Goal: Task Accomplishment & Management: Manage account settings

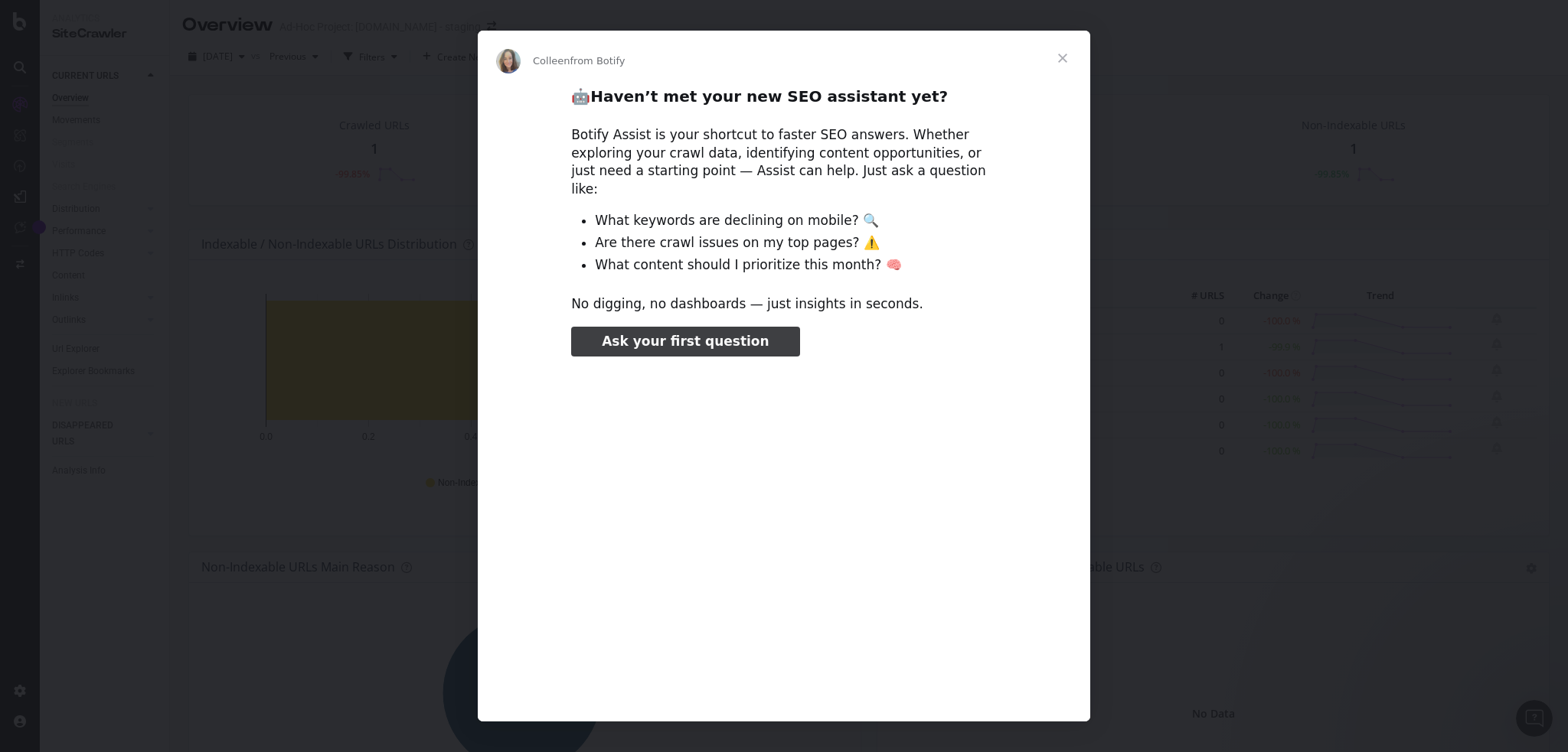
type input "637075"
click at [1065, 66] on span "Close" at bounding box center [1063, 58] width 55 height 55
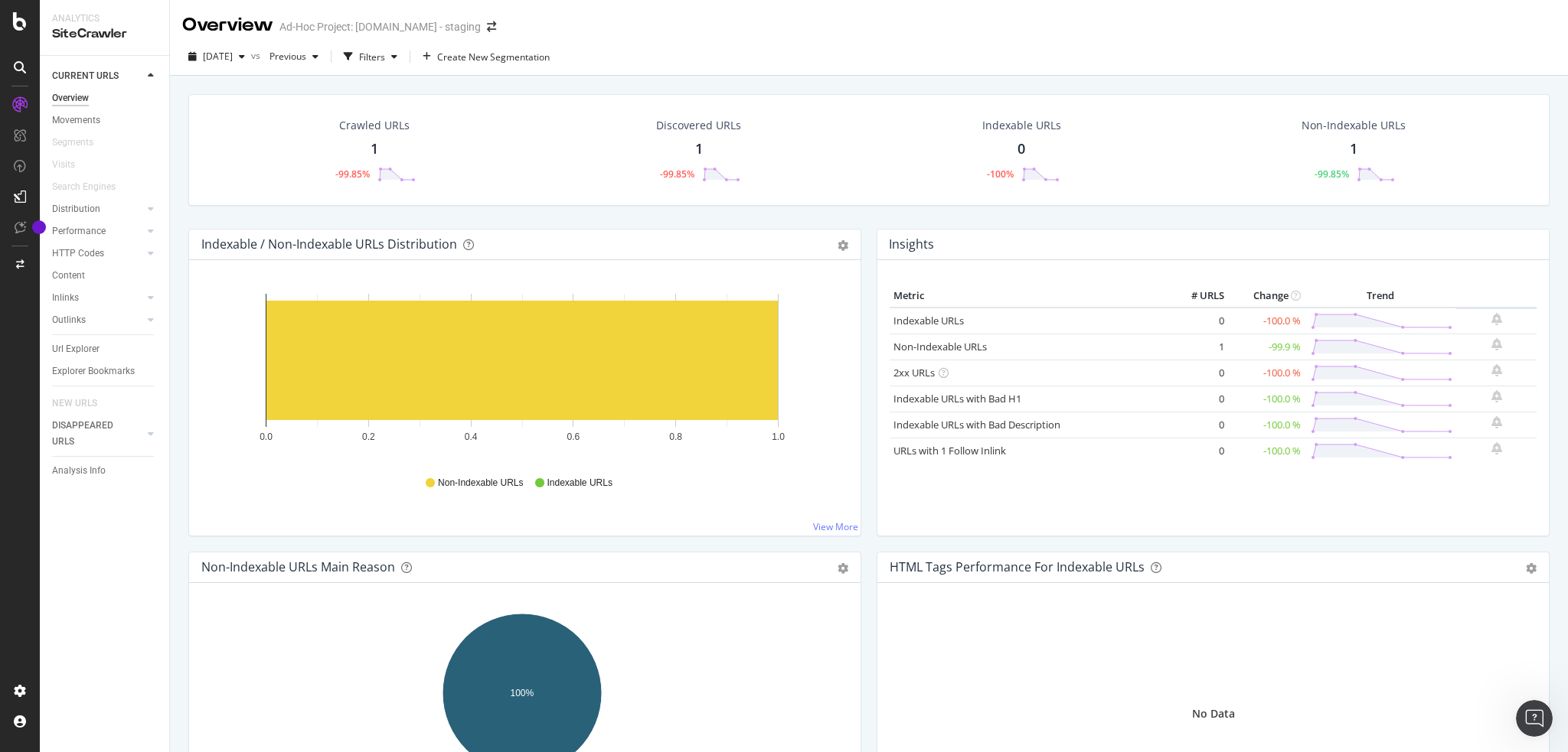
click at [824, 75] on div "Crawled URLs 1 -99.85% Discovered URLs 1 -99.85% Indexable URLs 0 -100% Non-Ind…" at bounding box center [868, 451] width 1398 height 752
click at [123, 617] on div "Settings Project settings" at bounding box center [143, 615] width 202 height 27
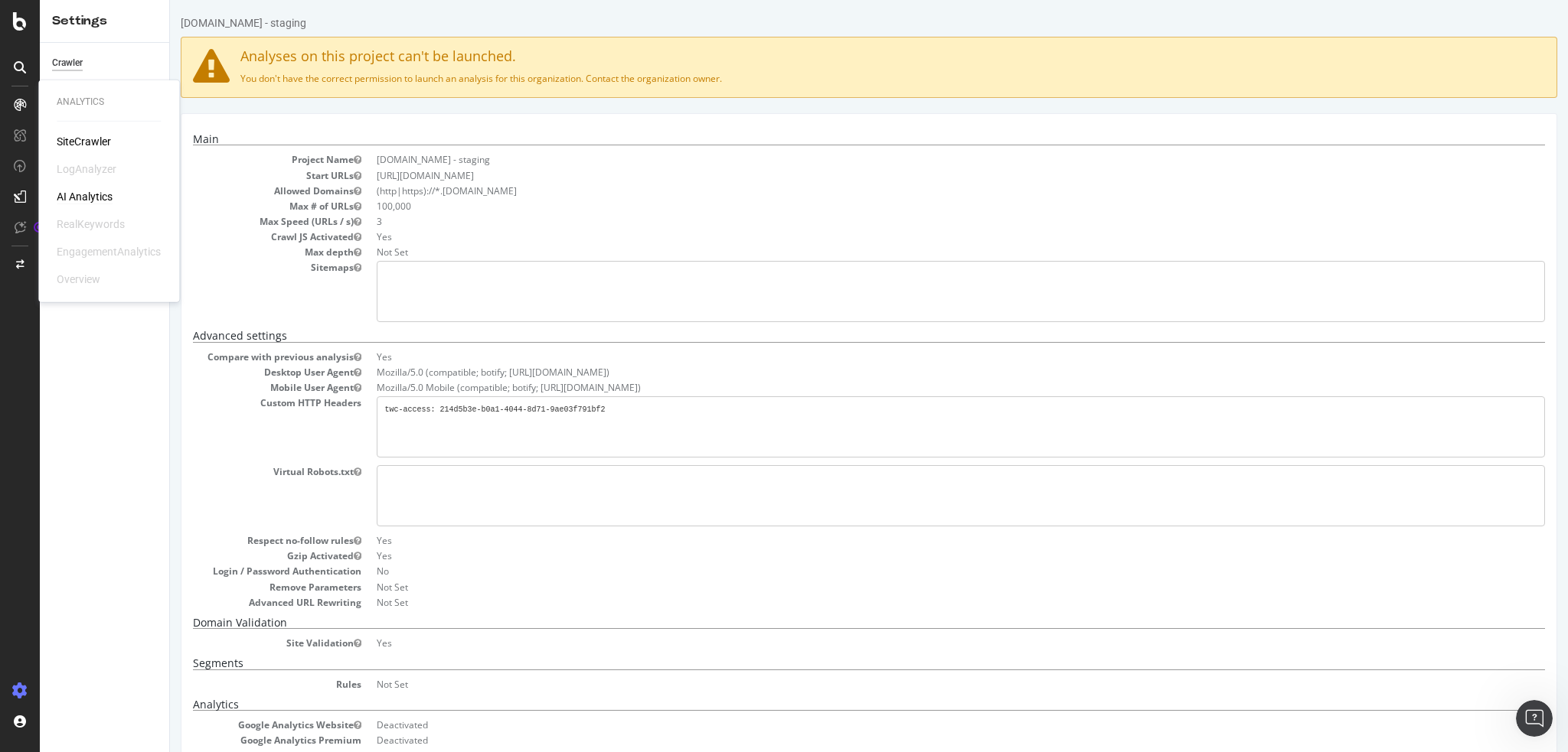
click at [87, 197] on div "AI Analytics" at bounding box center [84, 196] width 56 height 15
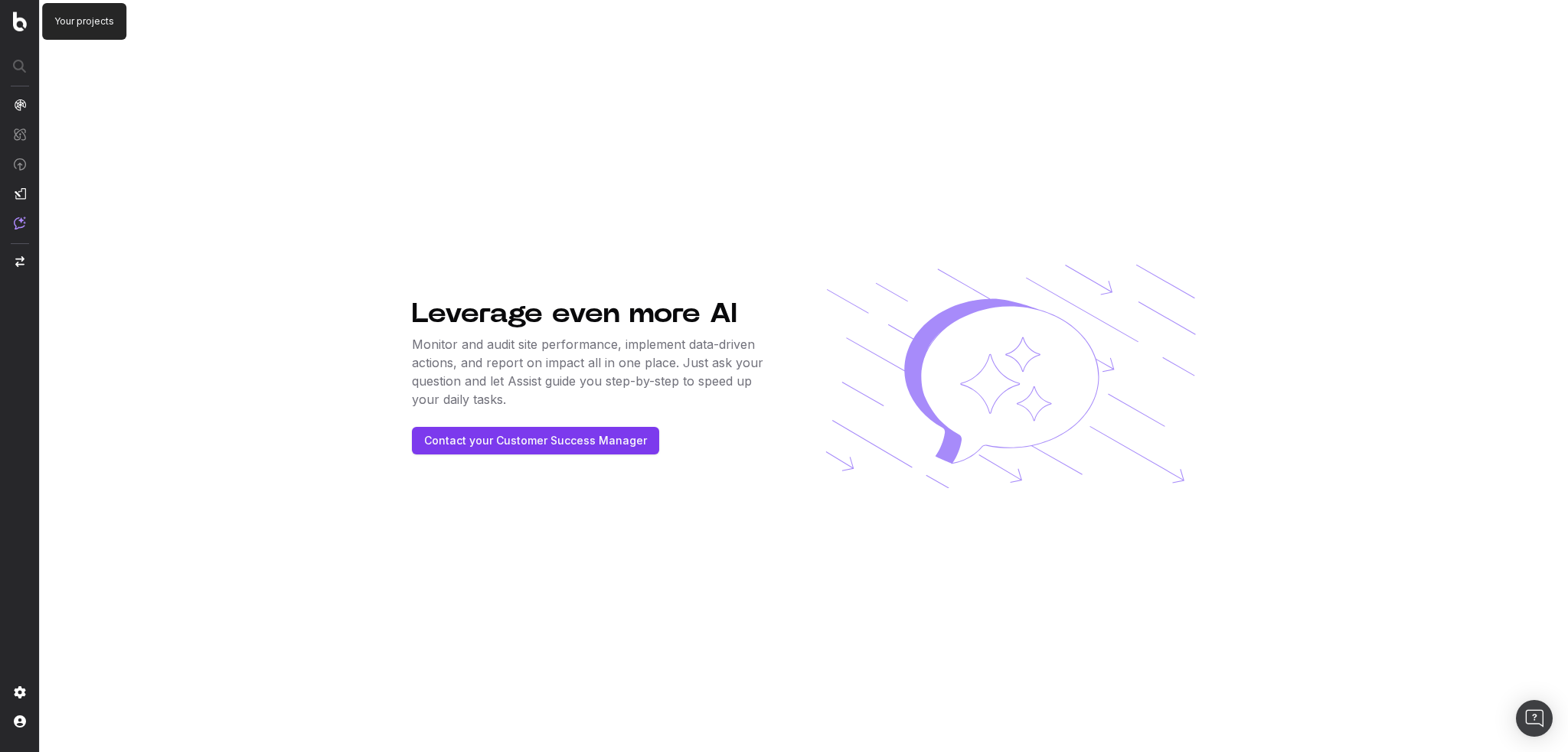
click at [20, 25] on img at bounding box center [20, 21] width 14 height 20
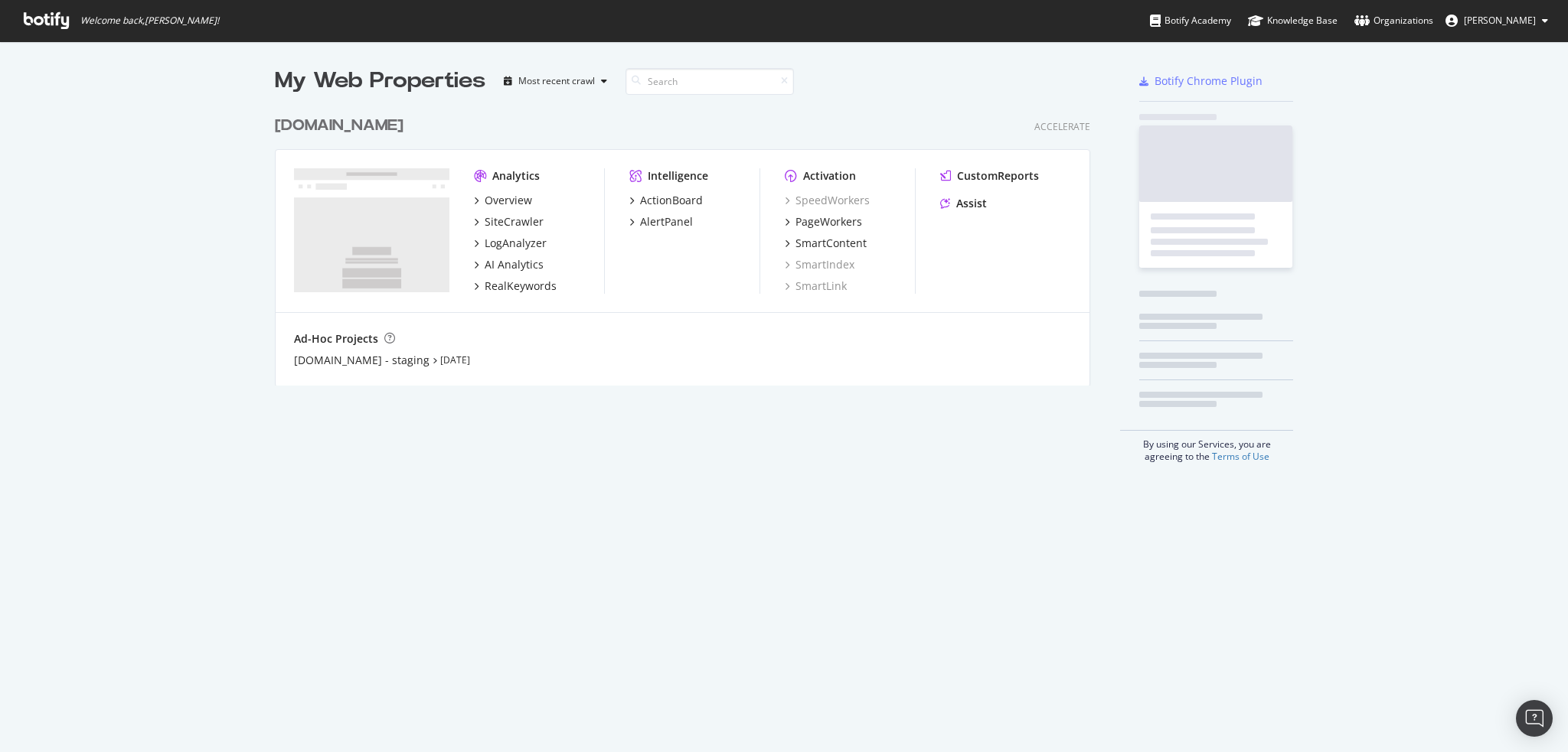
scroll to position [277, 817]
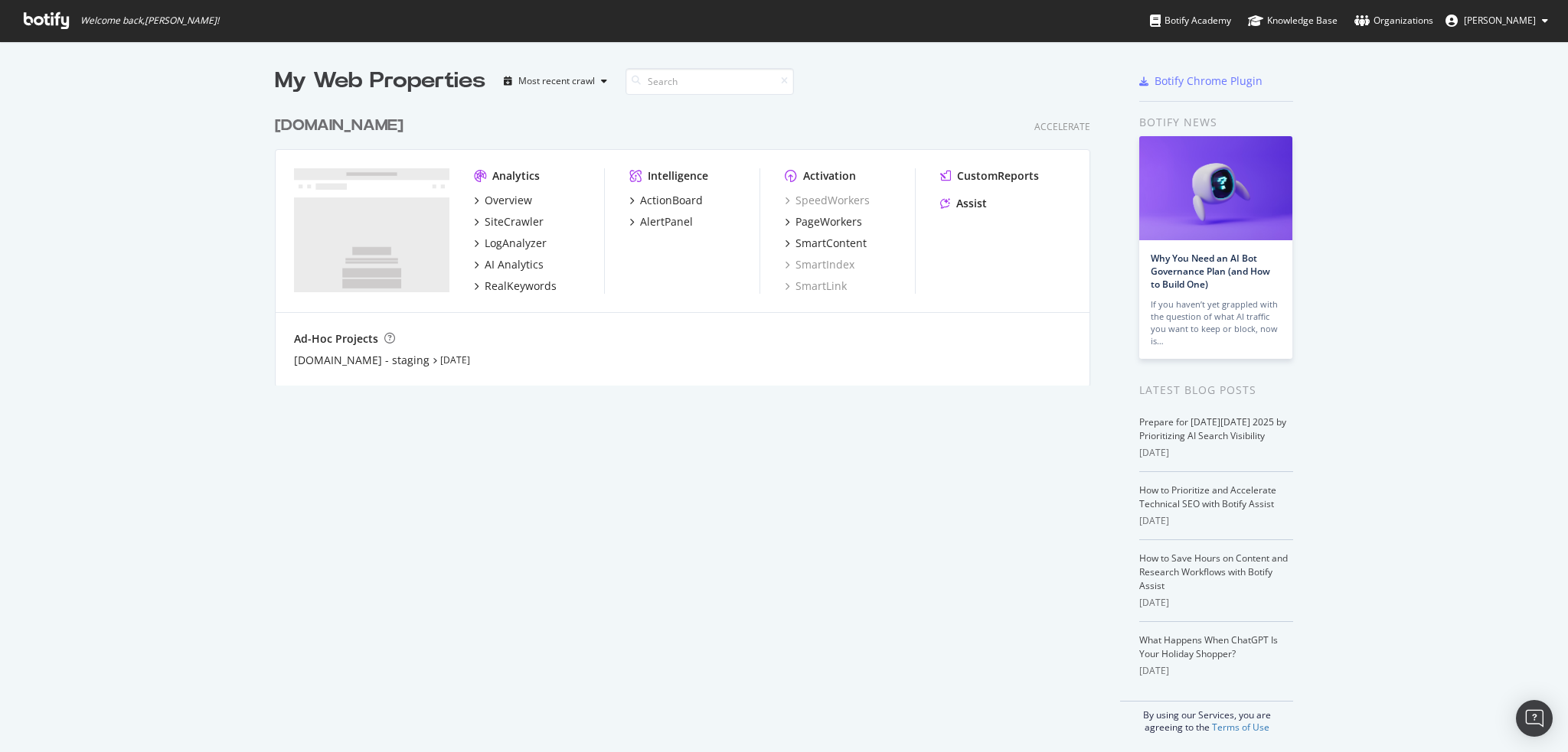
click at [404, 126] on div "[DOMAIN_NAME]" at bounding box center [339, 126] width 128 height 23
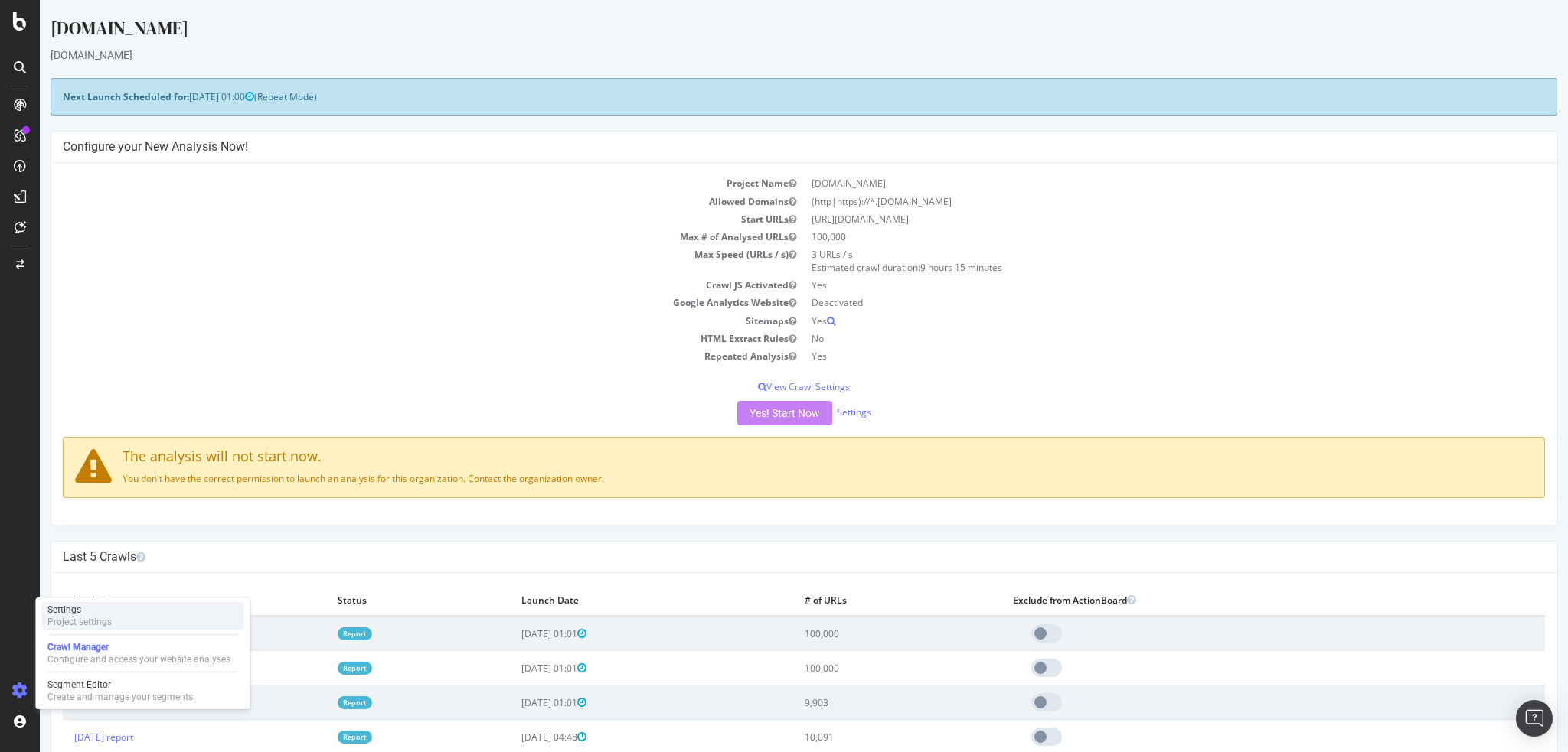
click at [120, 620] on div "Settings Project settings" at bounding box center [143, 615] width 202 height 27
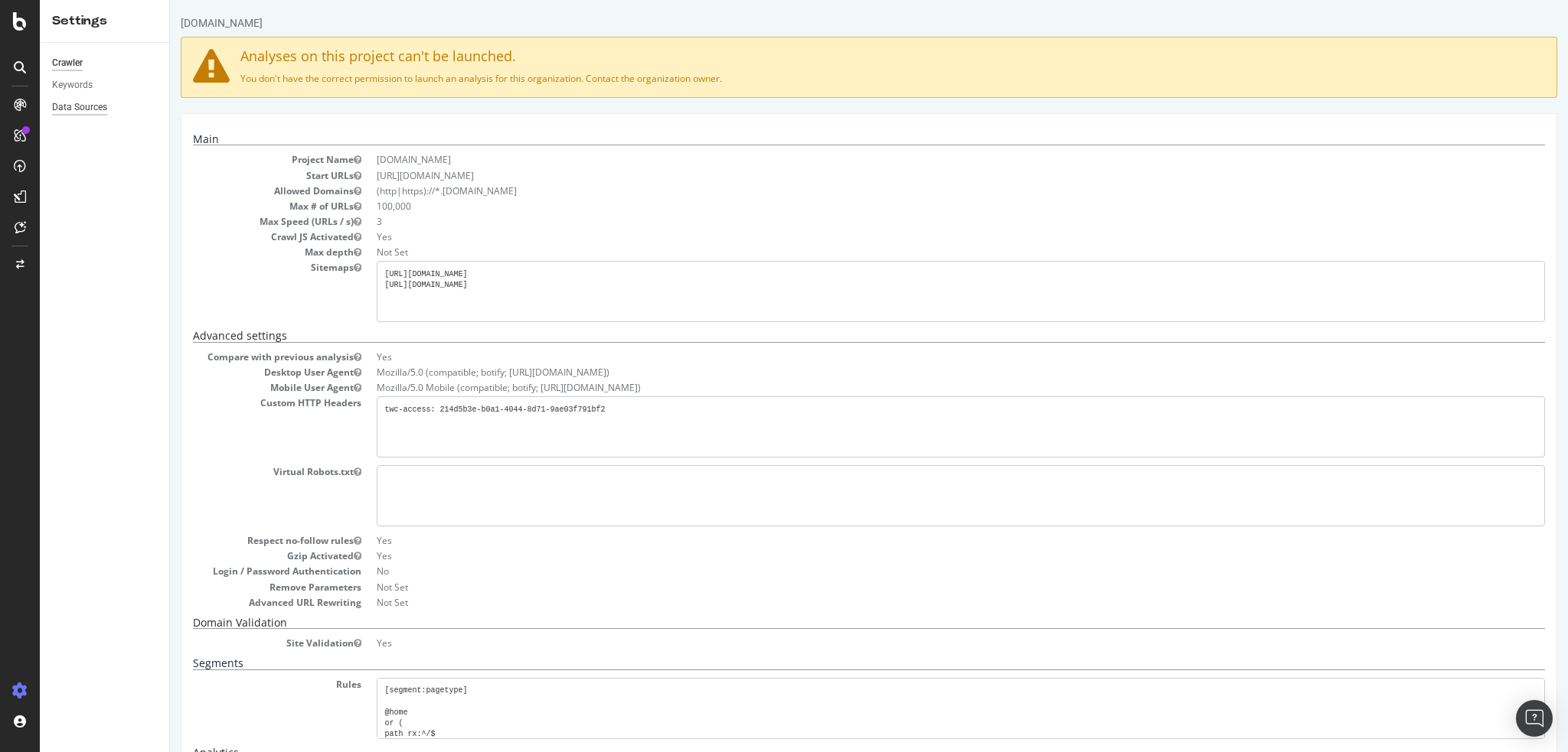
click at [91, 108] on div "Data Sources" at bounding box center [79, 107] width 55 height 16
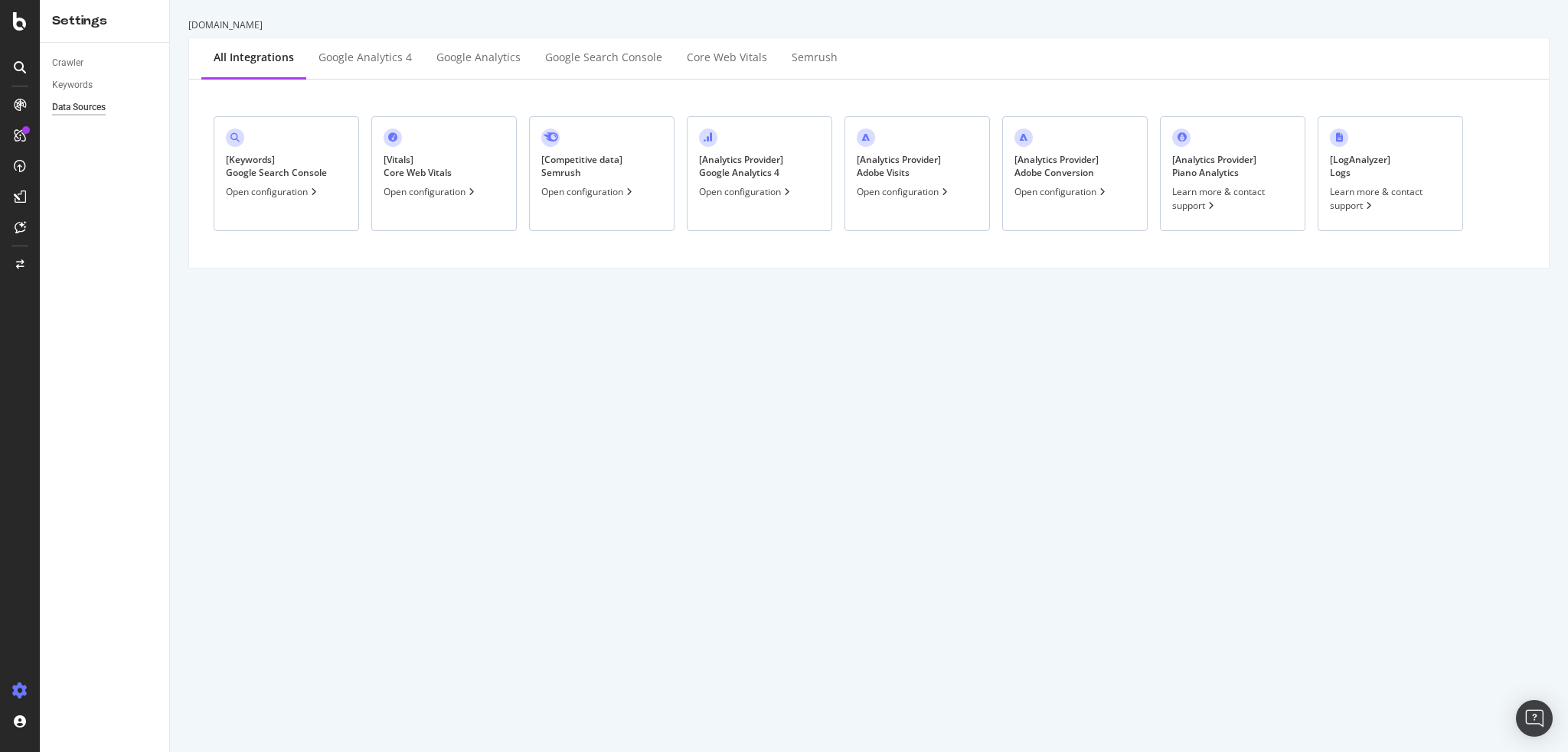
click at [943, 158] on div "[ Analytics Provider ] Adobe Visits Open configuration" at bounding box center [918, 174] width 145 height 115
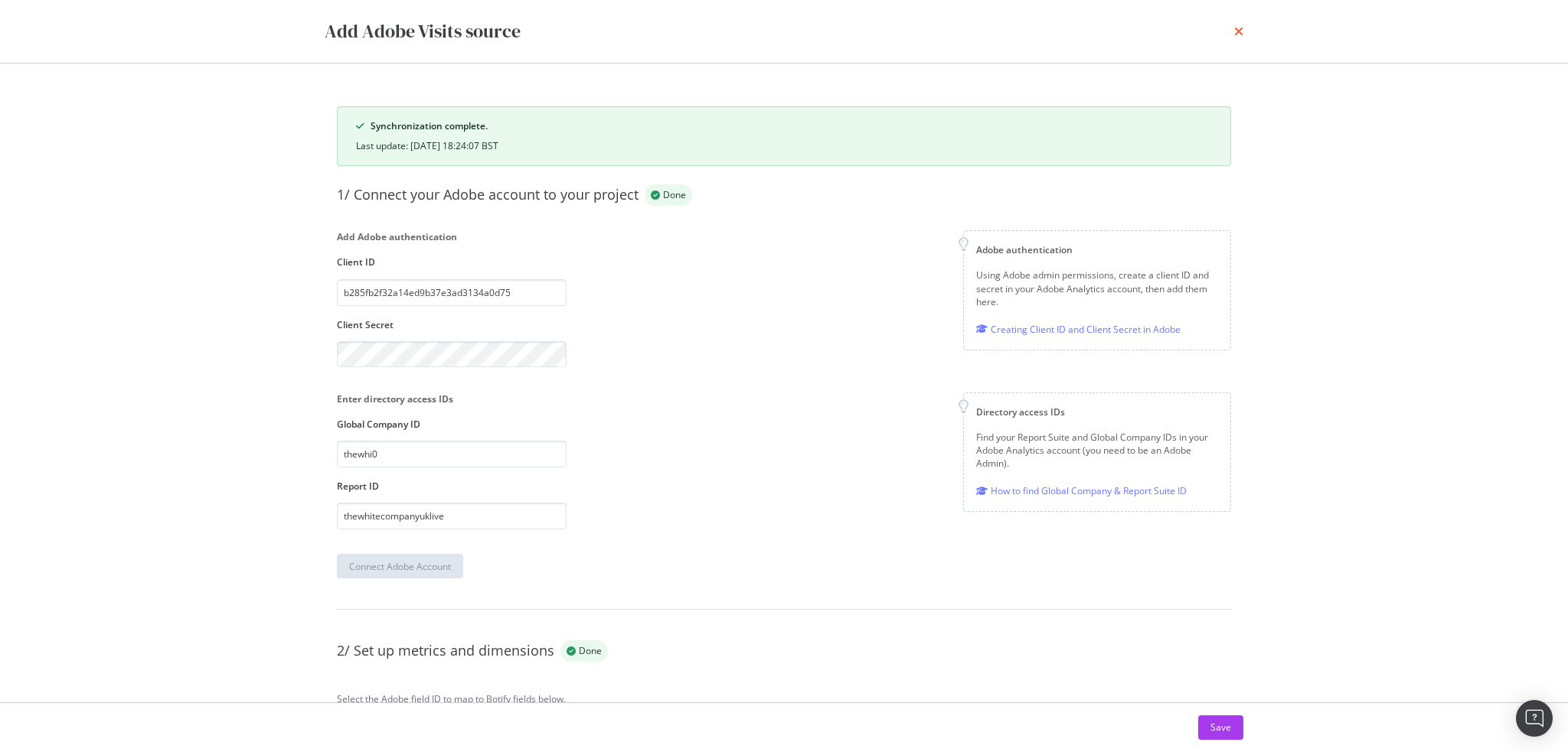
click at [1236, 26] on icon "times" at bounding box center [1239, 31] width 9 height 12
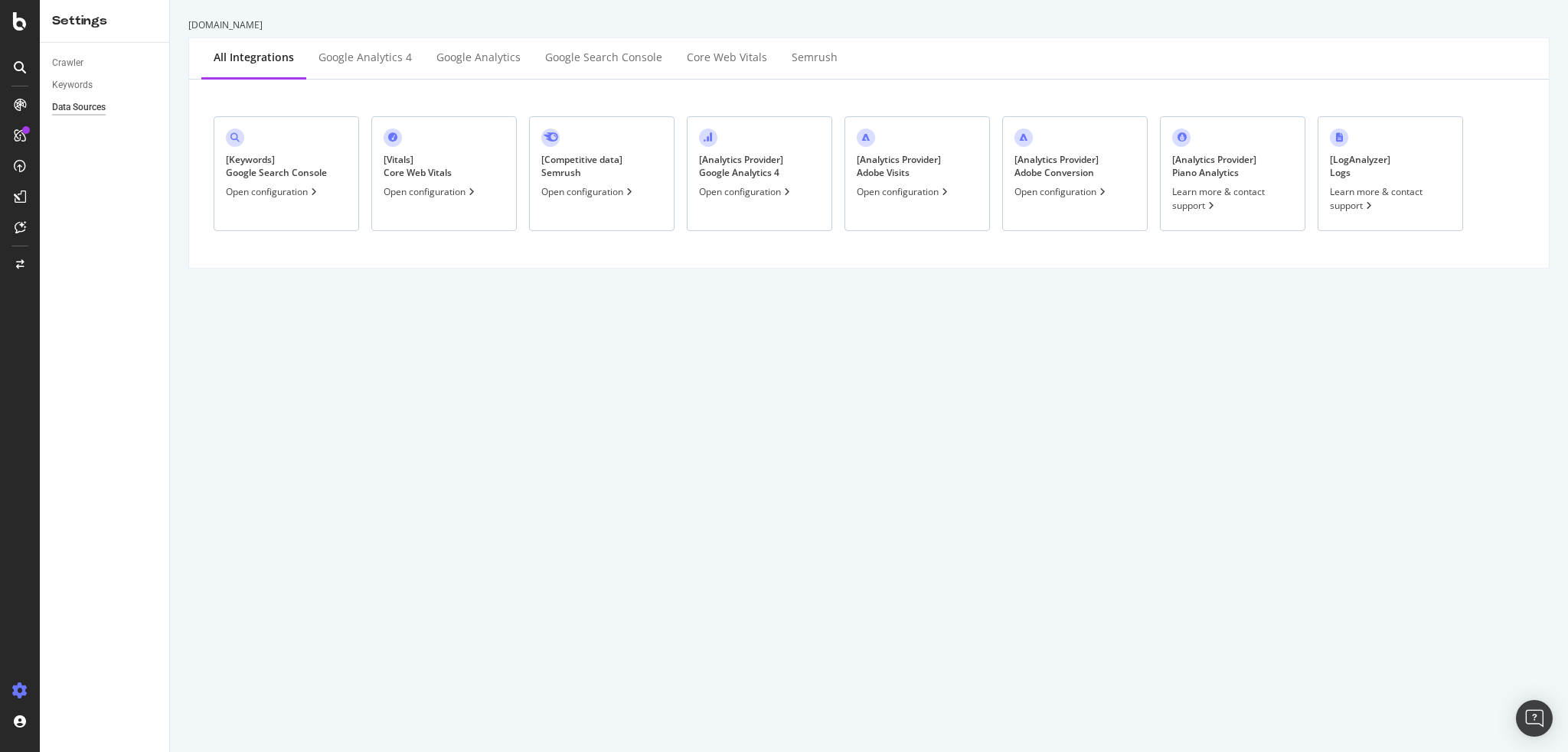
click at [1062, 183] on div "[ Analytics Provider ] Adobe Conversion Open configuration" at bounding box center [1075, 174] width 145 height 115
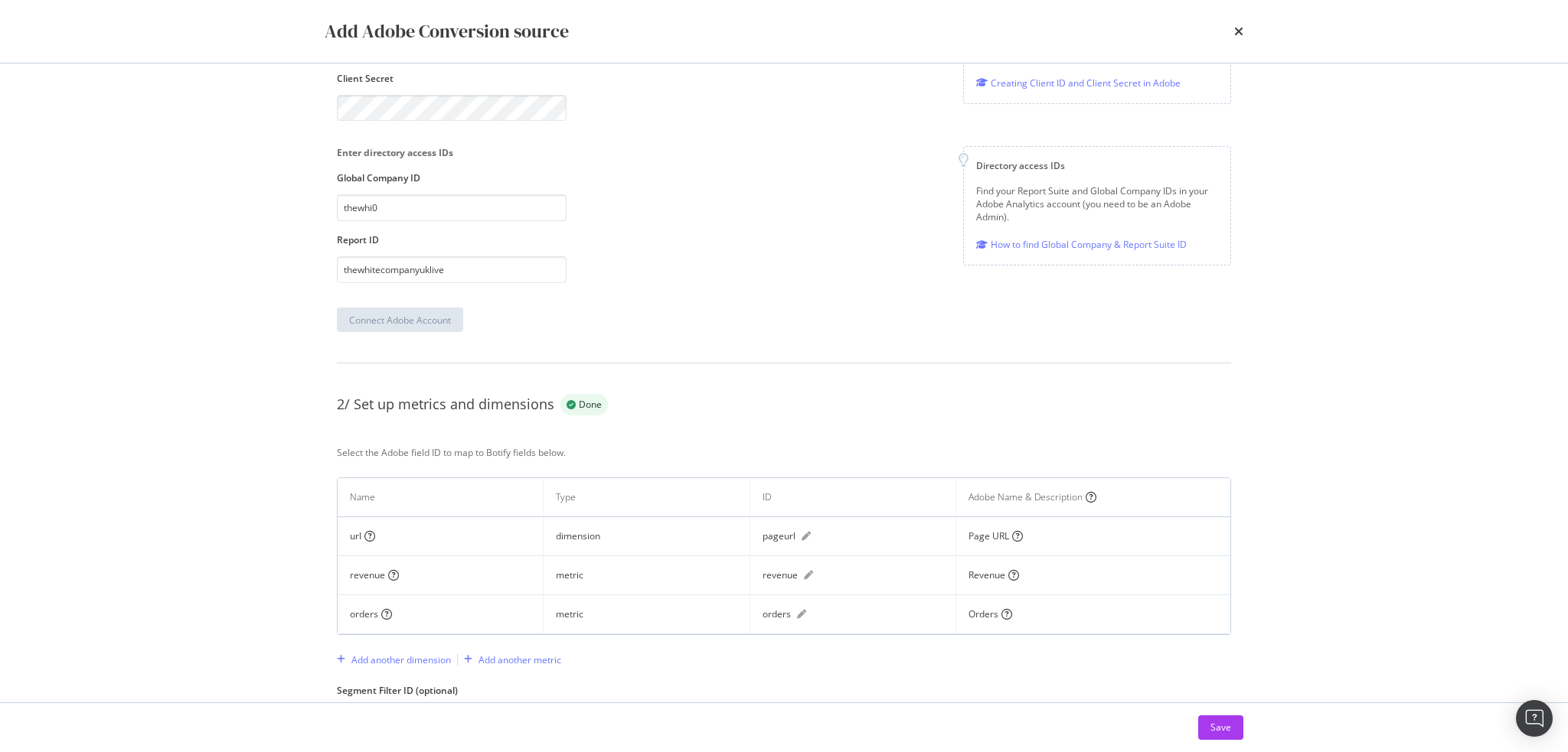
scroll to position [299, 0]
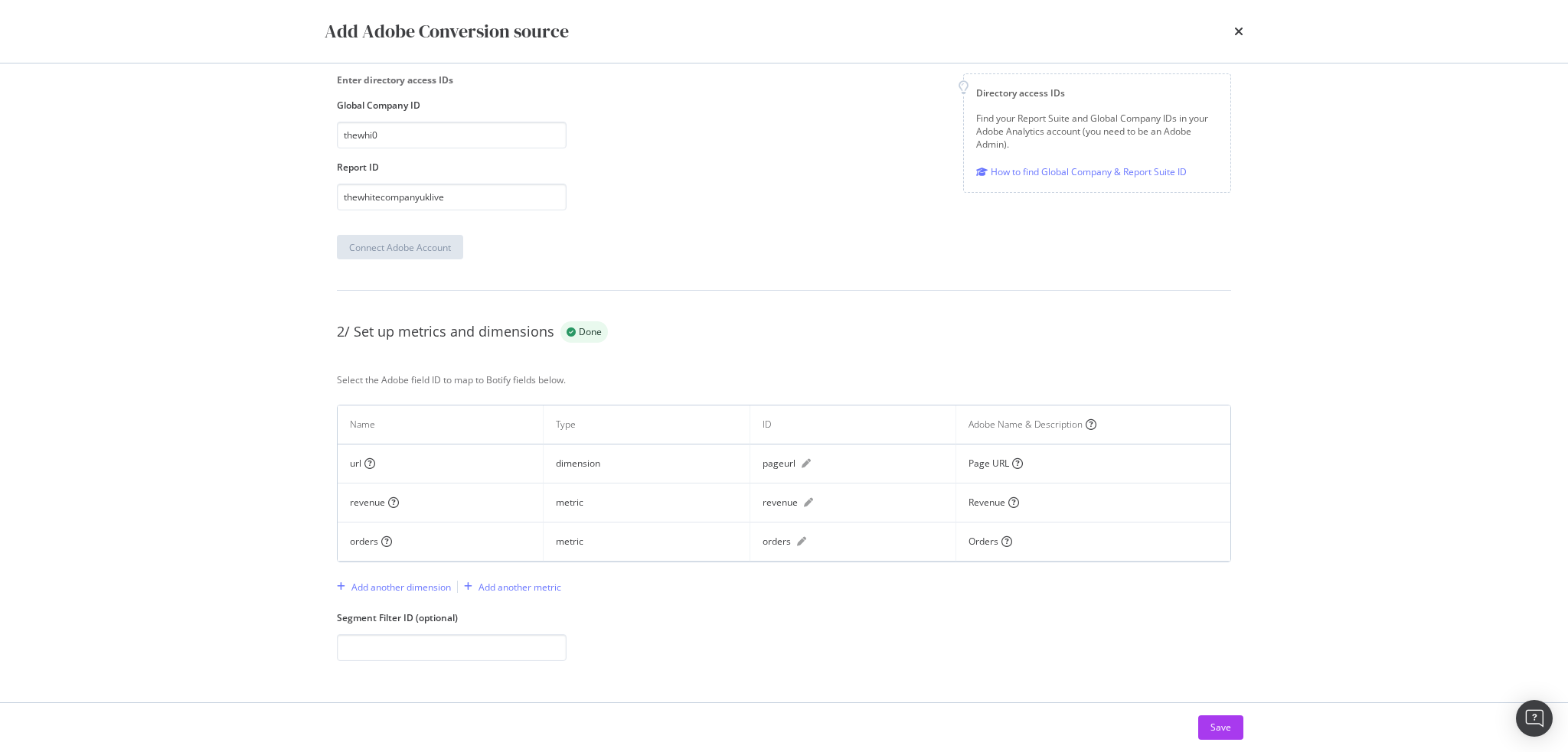
click at [221, 487] on div "Add Adobe Conversion source All steps are complete. The status will be updated …" at bounding box center [784, 376] width 1568 height 752
click at [798, 545] on icon "pen" at bounding box center [802, 542] width 9 height 9
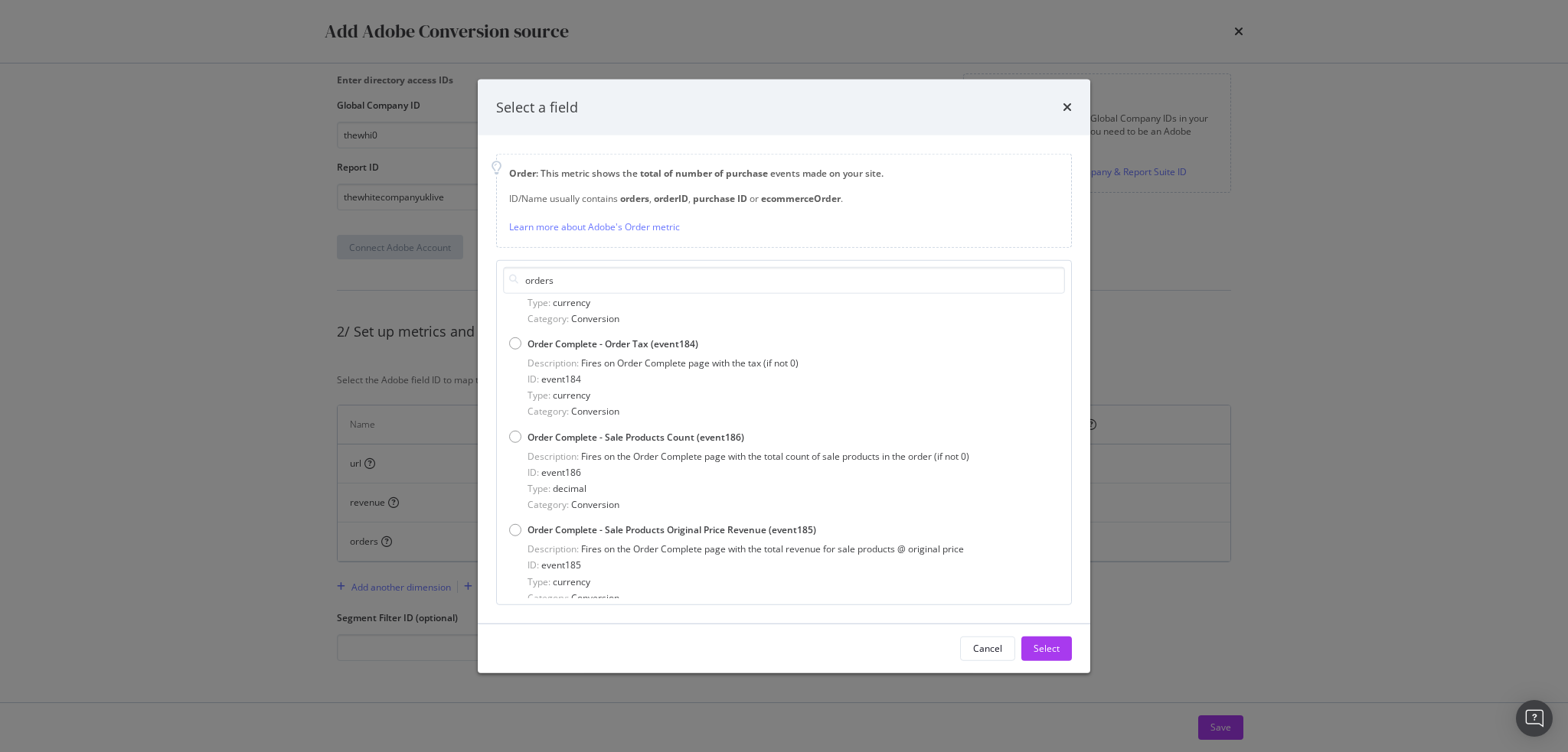
scroll to position [918, 0]
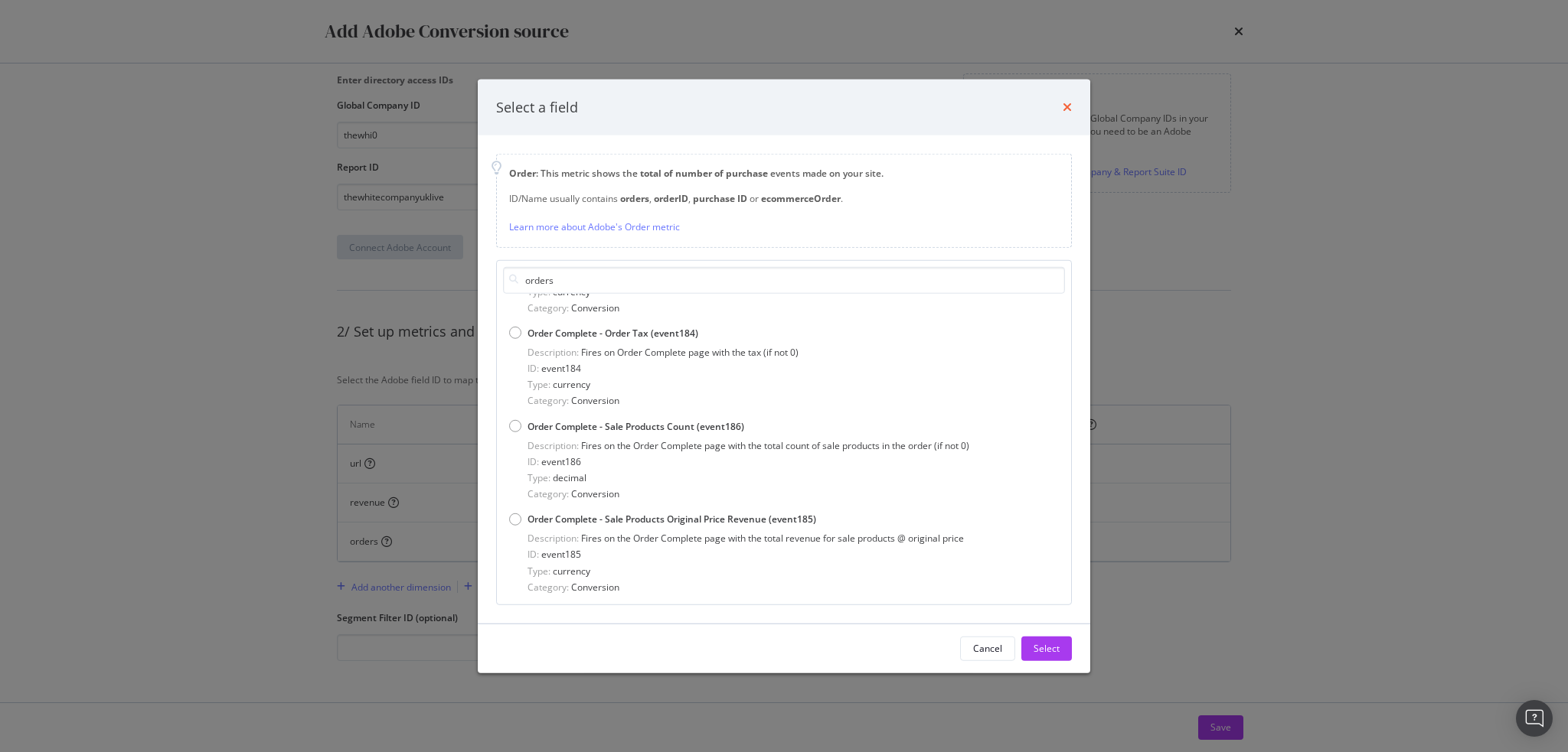
type input "orders"
click at [1063, 111] on icon "times" at bounding box center [1068, 107] width 9 height 12
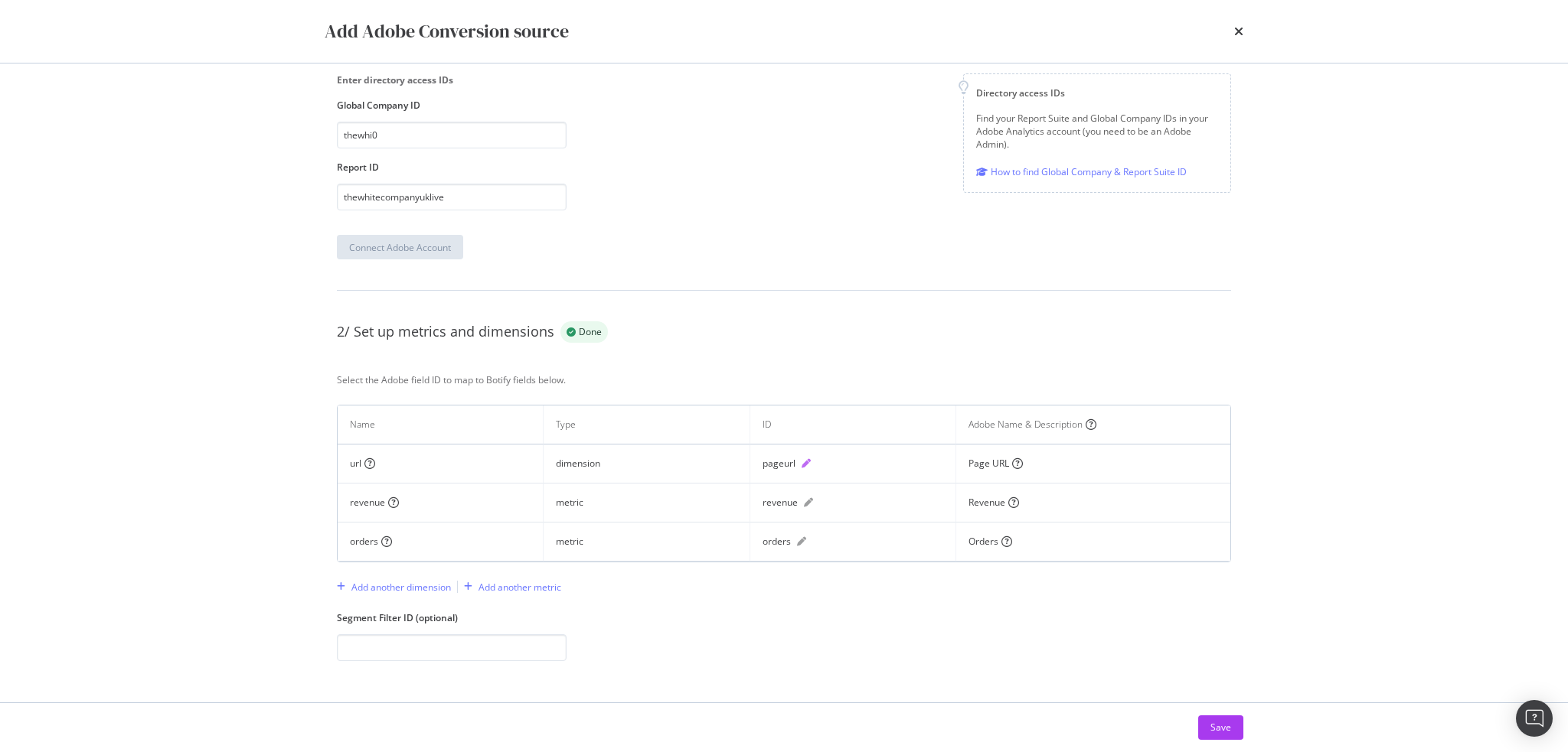
click at [805, 464] on icon "pen" at bounding box center [806, 464] width 9 height 9
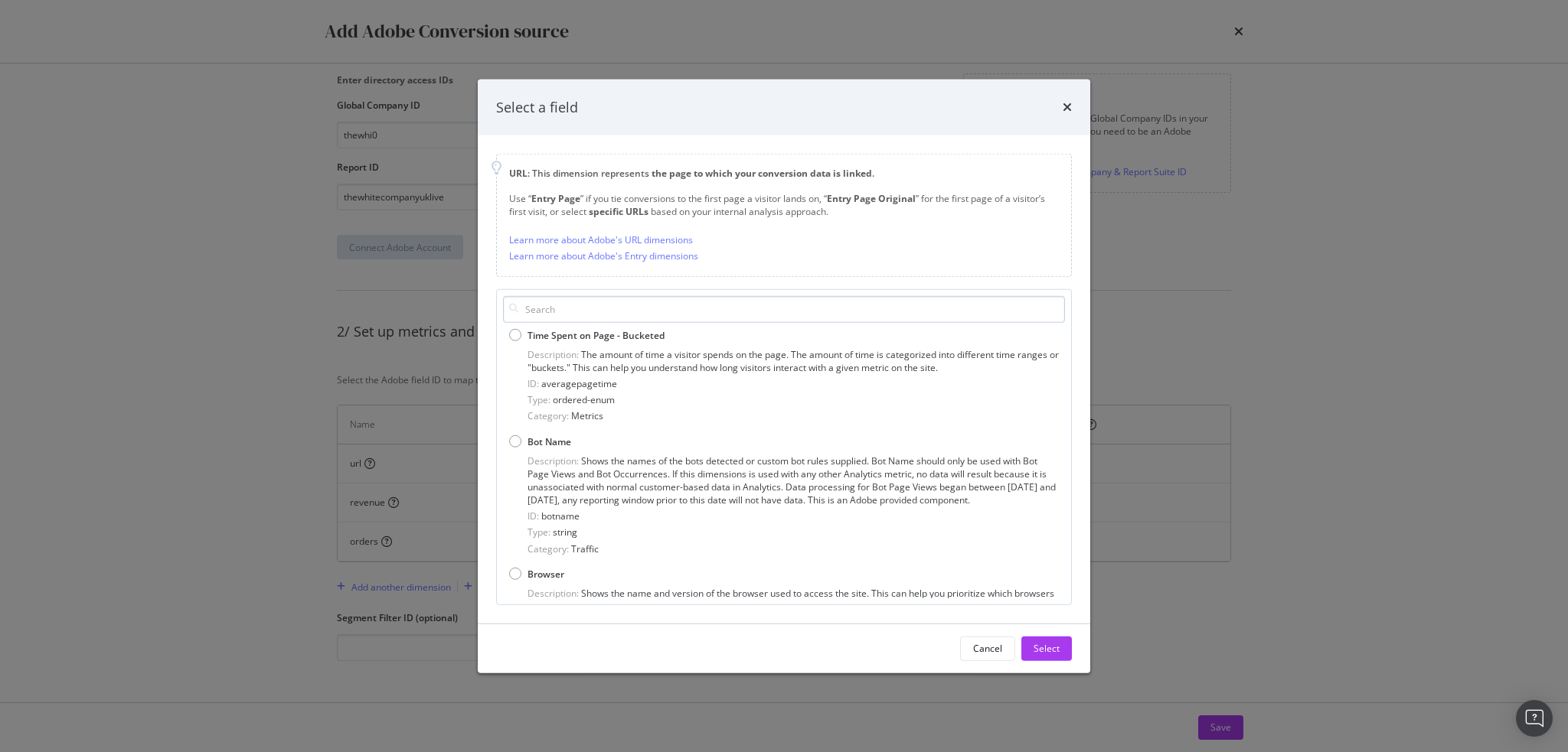
click at [582, 314] on input "modal" at bounding box center [784, 309] width 562 height 26
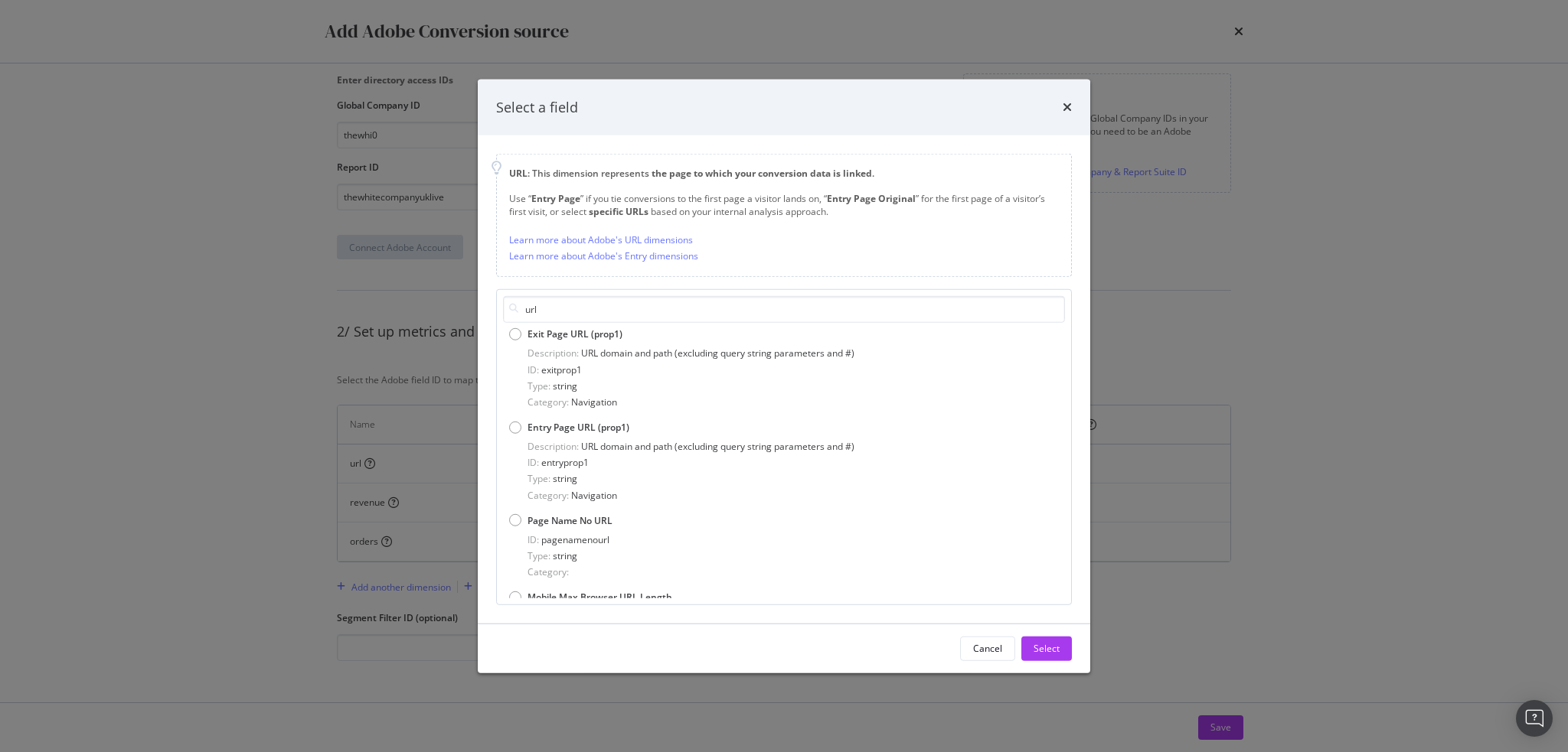
scroll to position [0, 0]
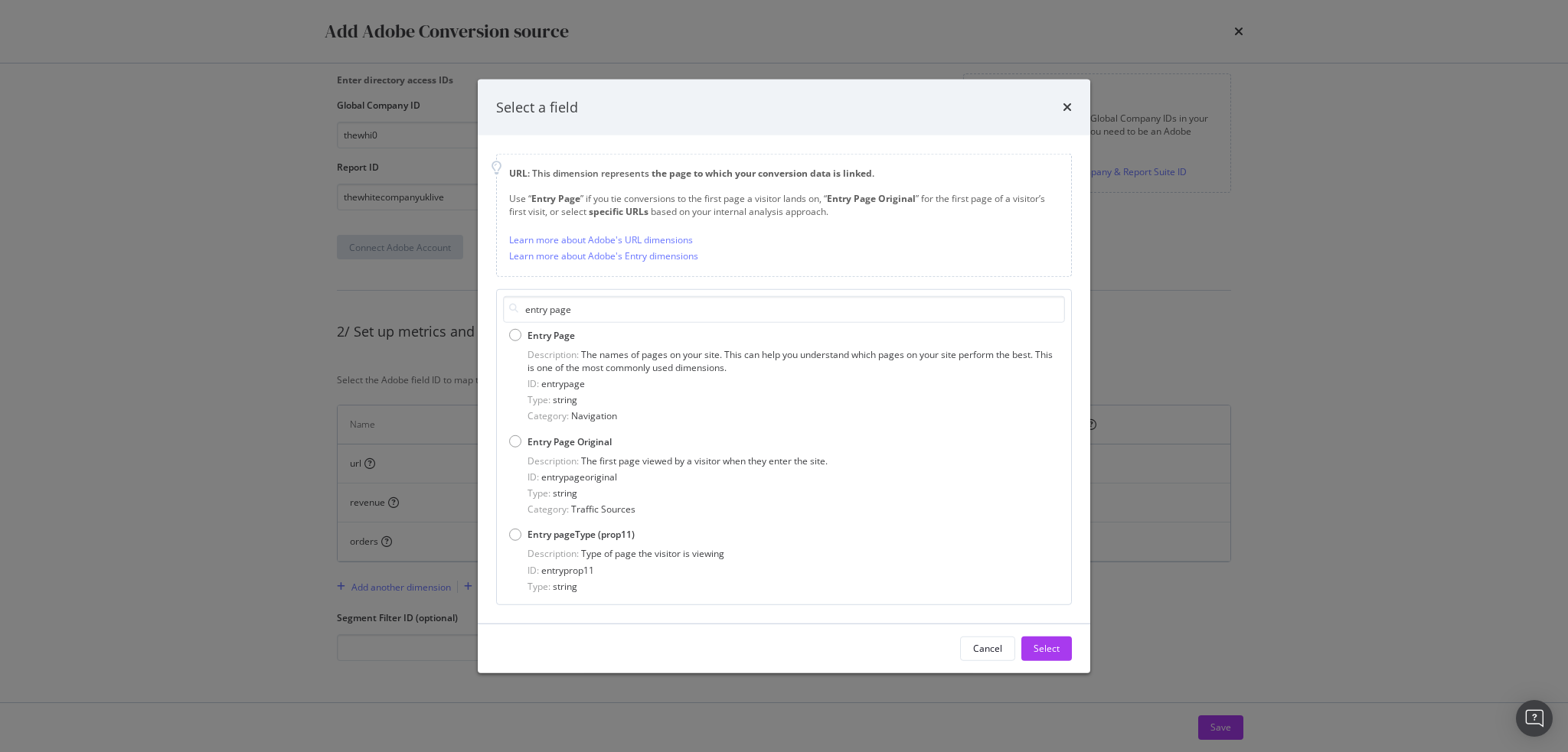
type input "entry page"
click at [1062, 108] on div "Select a field" at bounding box center [784, 107] width 576 height 20
click at [1067, 107] on icon "times" at bounding box center [1068, 107] width 9 height 12
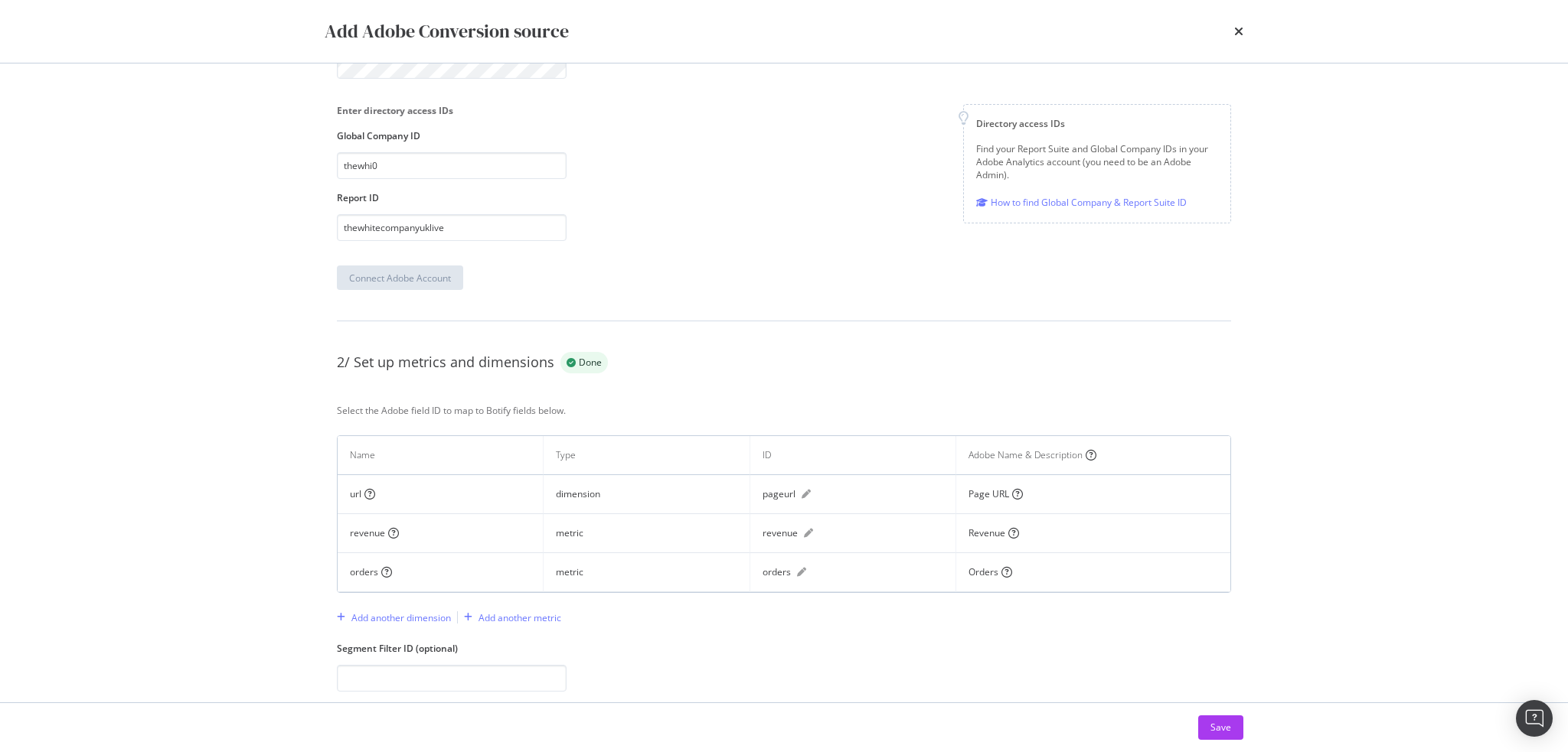
scroll to position [299, 0]
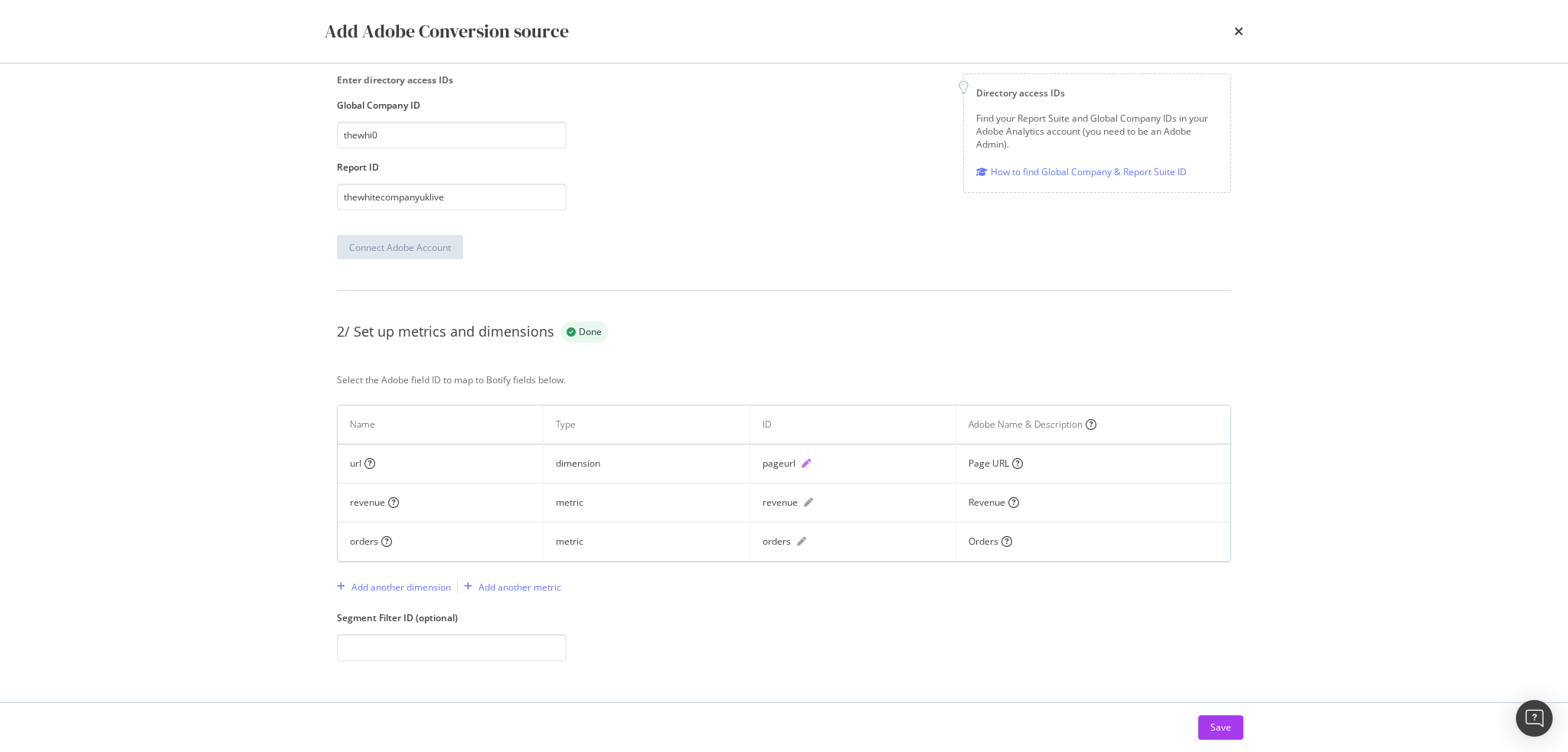
click at [804, 462] on icon "pen" at bounding box center [806, 464] width 9 height 9
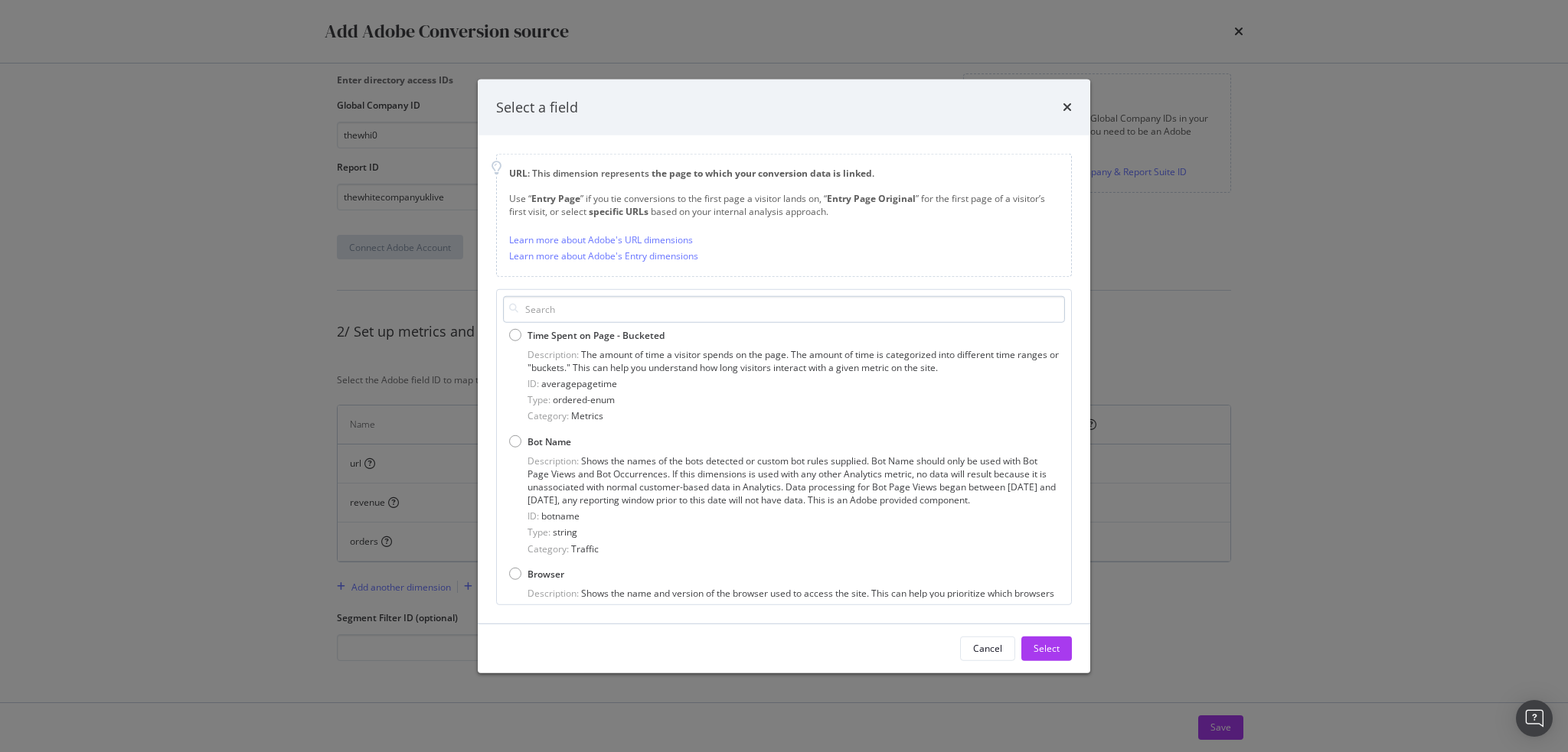
click at [656, 307] on input "modal" at bounding box center [784, 309] width 562 height 26
type input "pageurl"
click at [1065, 107] on icon "times" at bounding box center [1068, 107] width 9 height 12
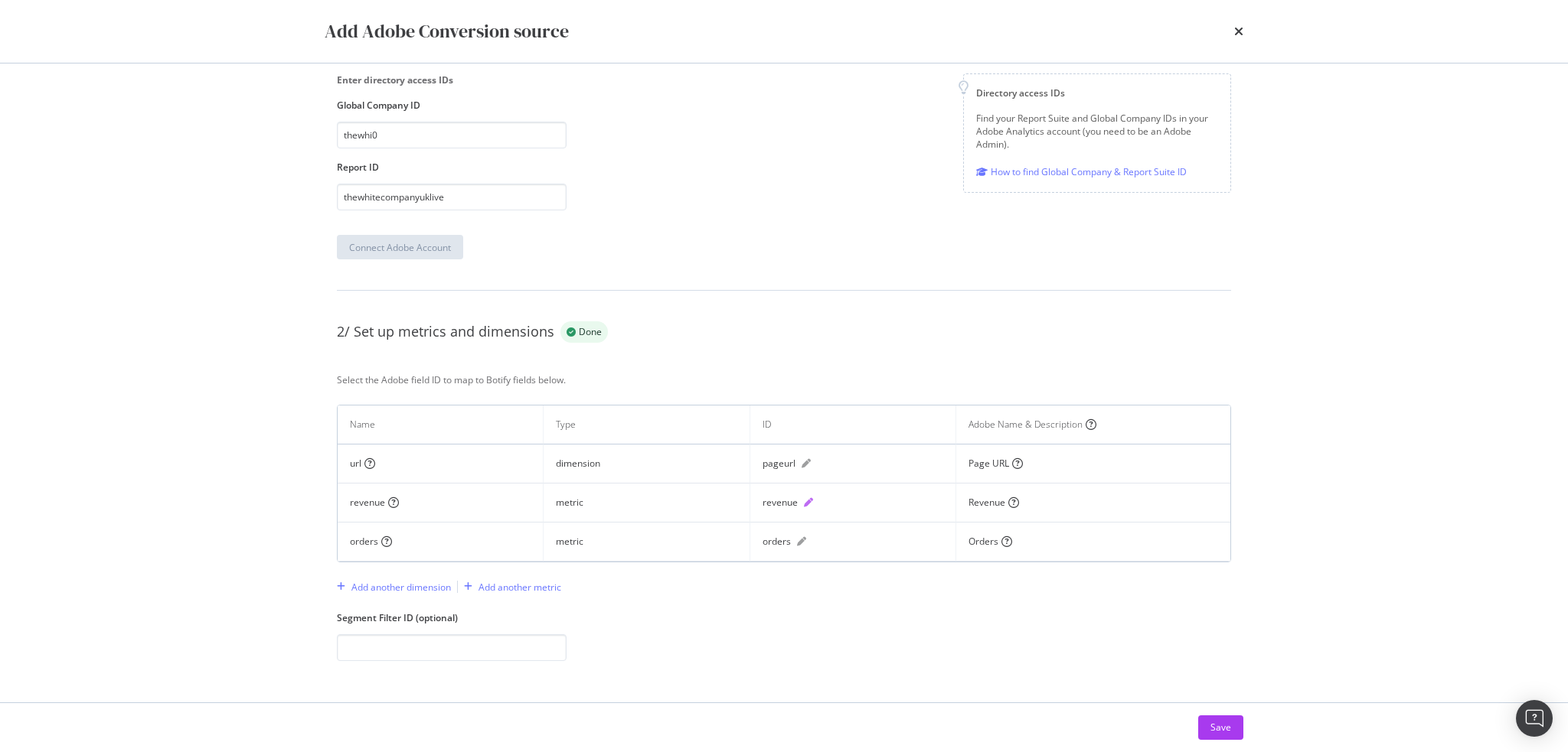
click at [807, 498] on icon "pen" at bounding box center [809, 503] width 9 height 9
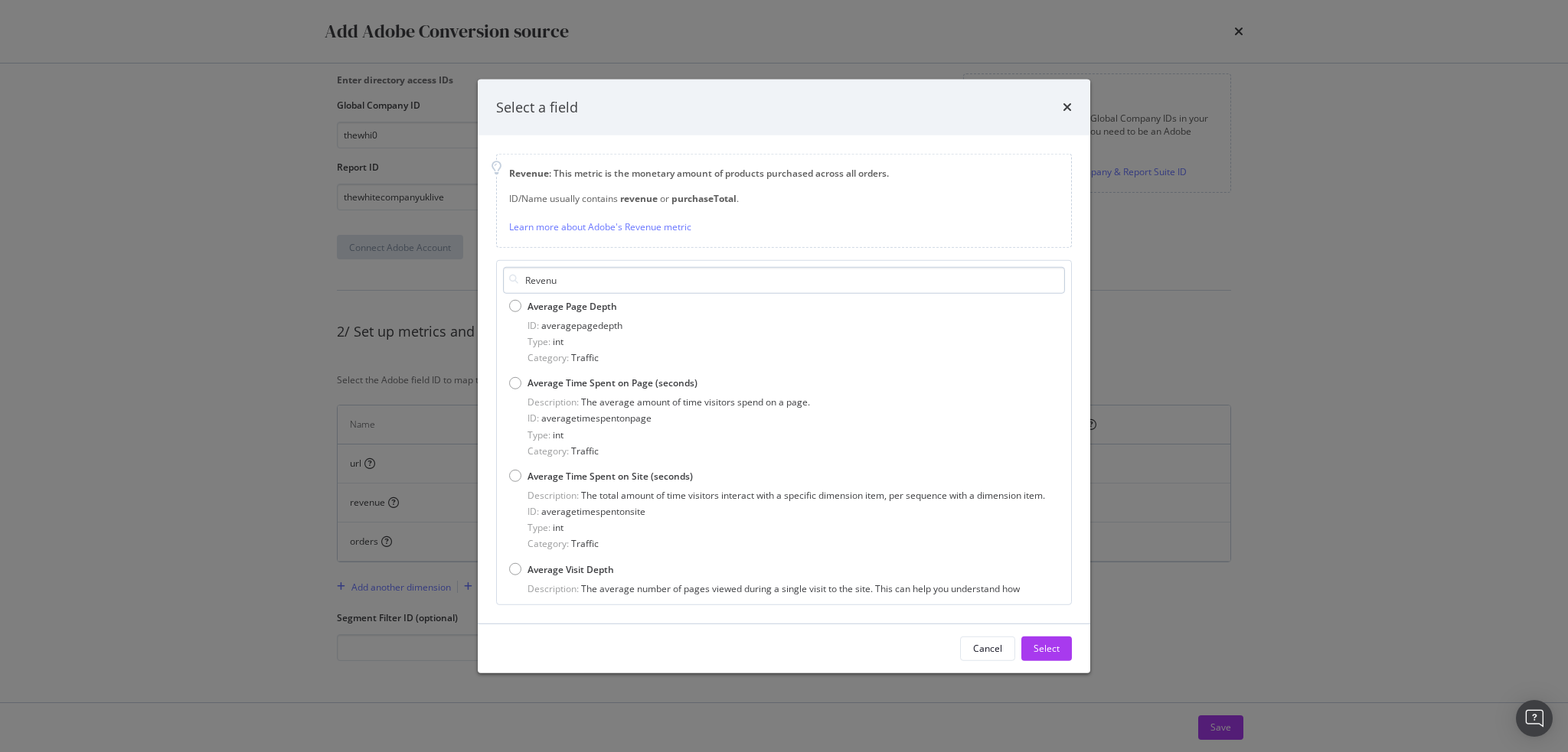
type input "Revenue"
click at [1068, 105] on icon "times" at bounding box center [1068, 107] width 9 height 12
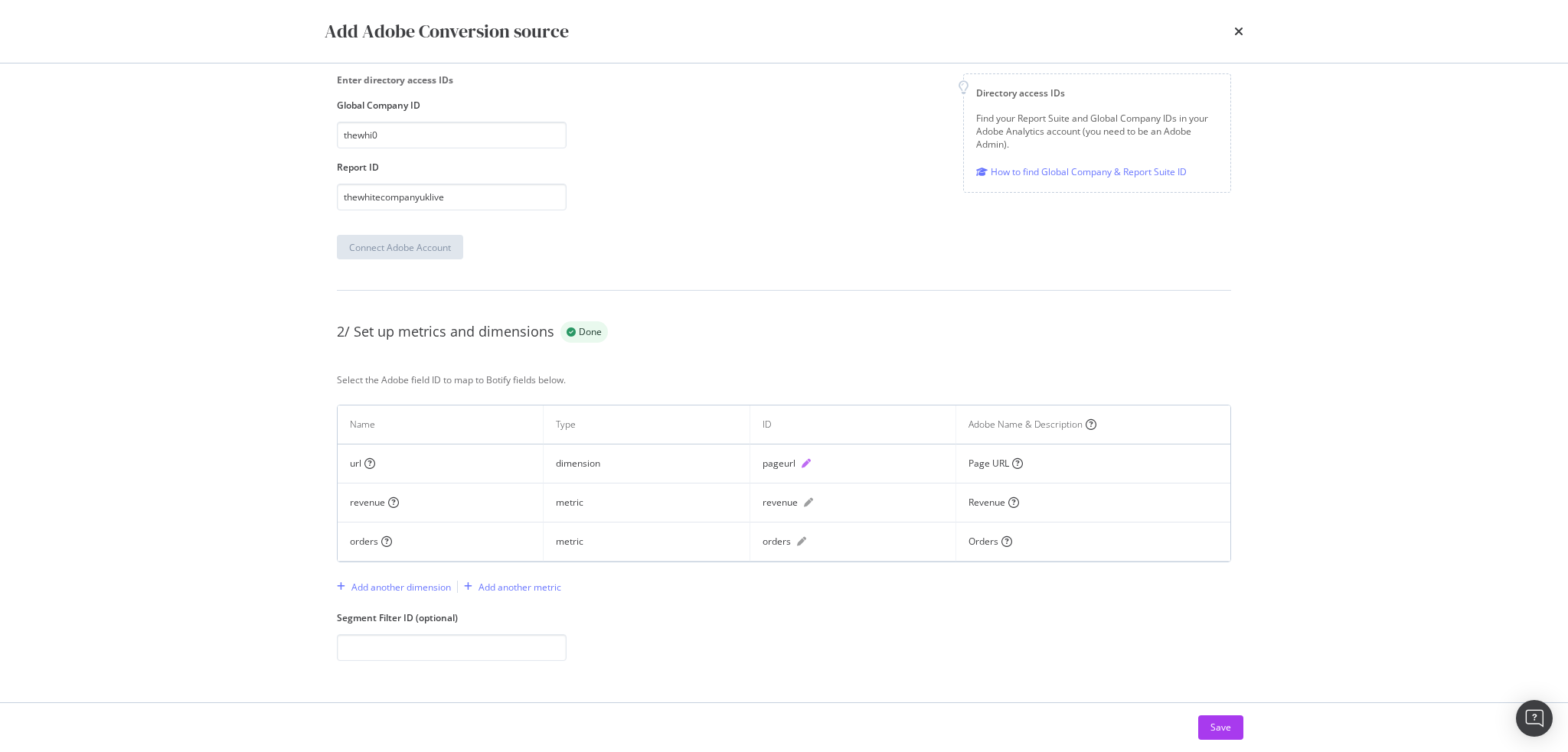
click at [801, 463] on icon "pen" at bounding box center [806, 464] width 9 height 9
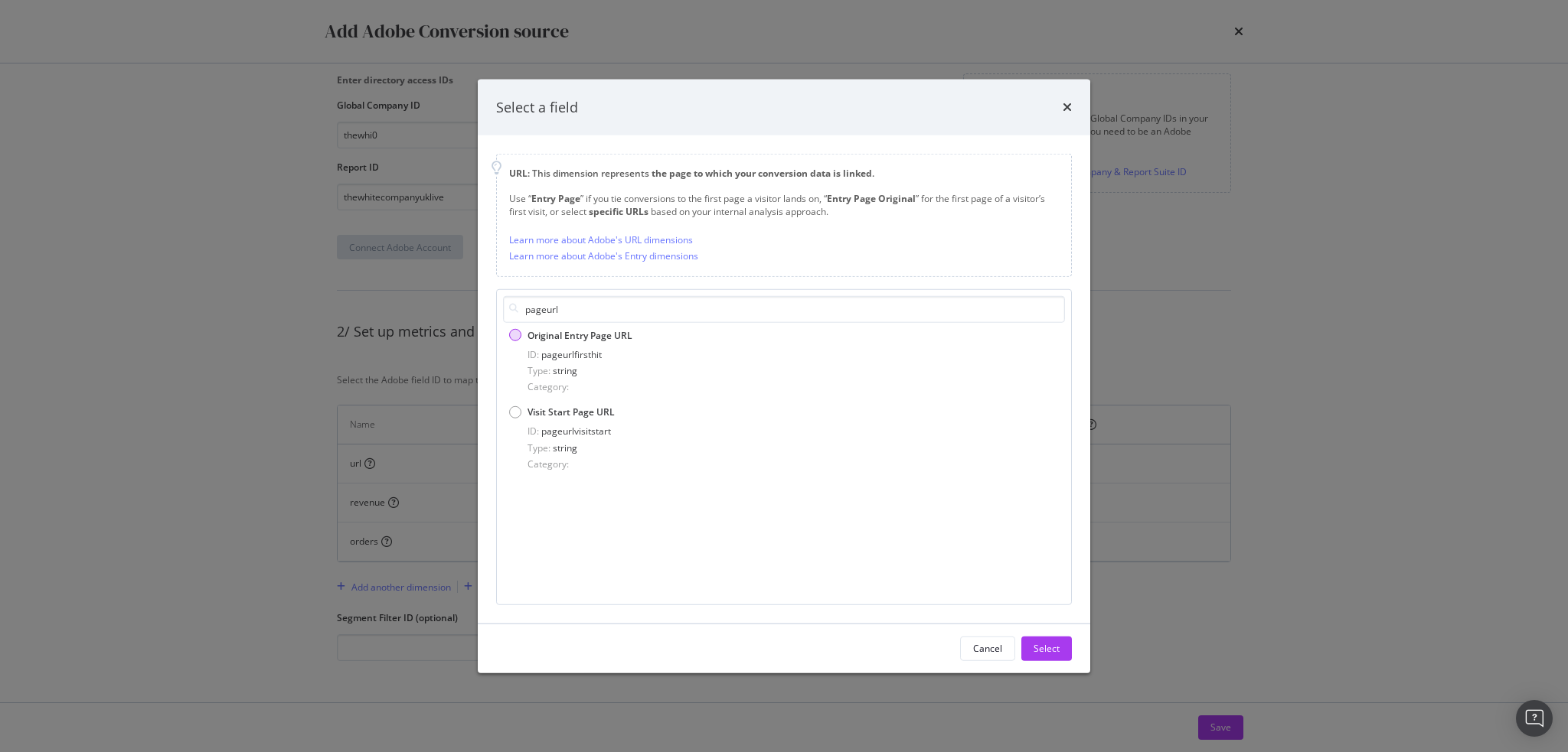
type input "pageurl"
click at [554, 341] on div "Original Entry Page URL" at bounding box center [580, 336] width 105 height 13
click at [573, 409] on span "Visit Start Page URL" at bounding box center [571, 412] width 87 height 13
click at [1033, 647] on button "Select" at bounding box center [1047, 649] width 51 height 25
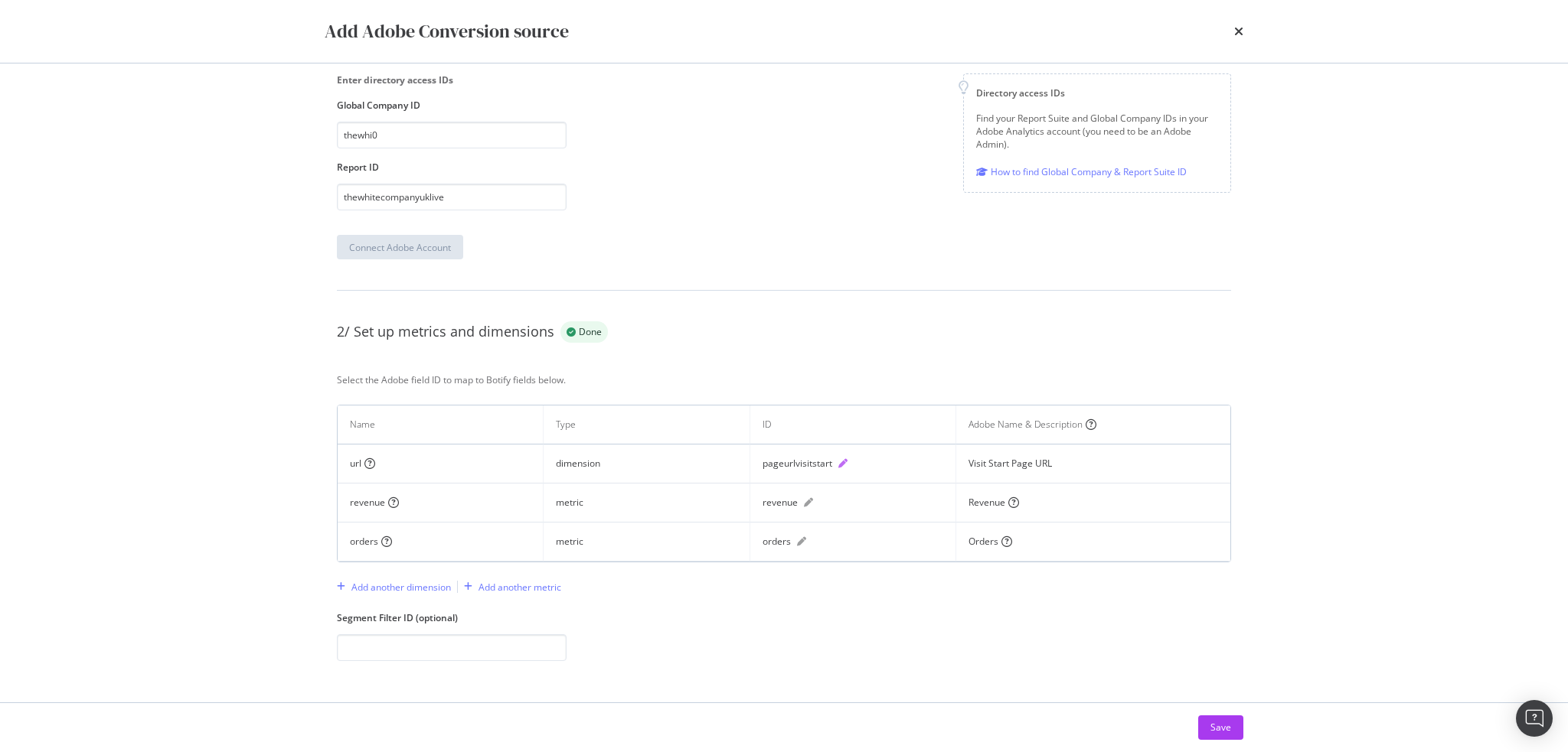
click at [840, 460] on icon "pen" at bounding box center [843, 464] width 9 height 9
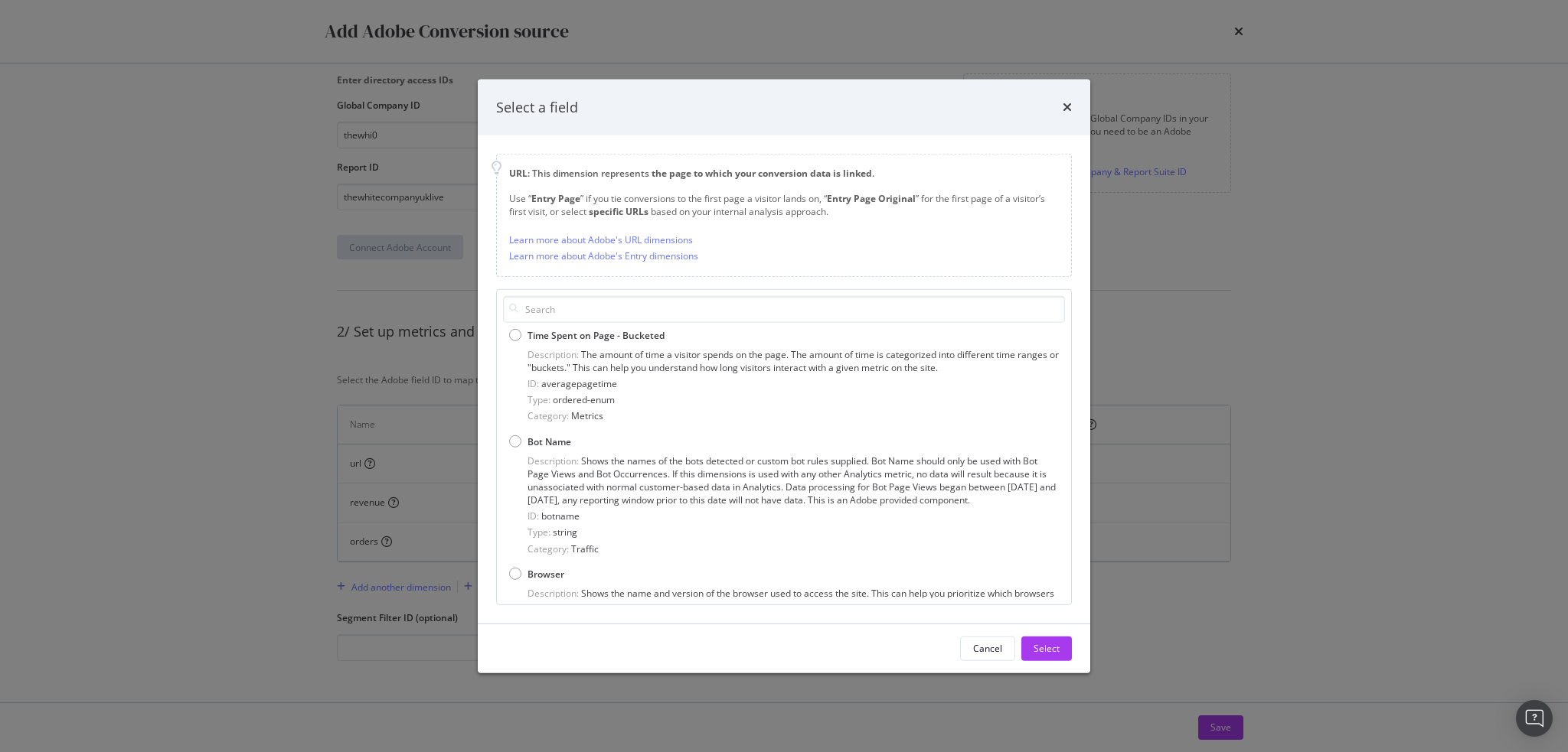
click at [537, 293] on div "Time Spent on Page - Bucketed Description: The amount of time a visitor spends …" at bounding box center [784, 447] width 576 height 316
click at [541, 319] on input "modal" at bounding box center [784, 309] width 562 height 26
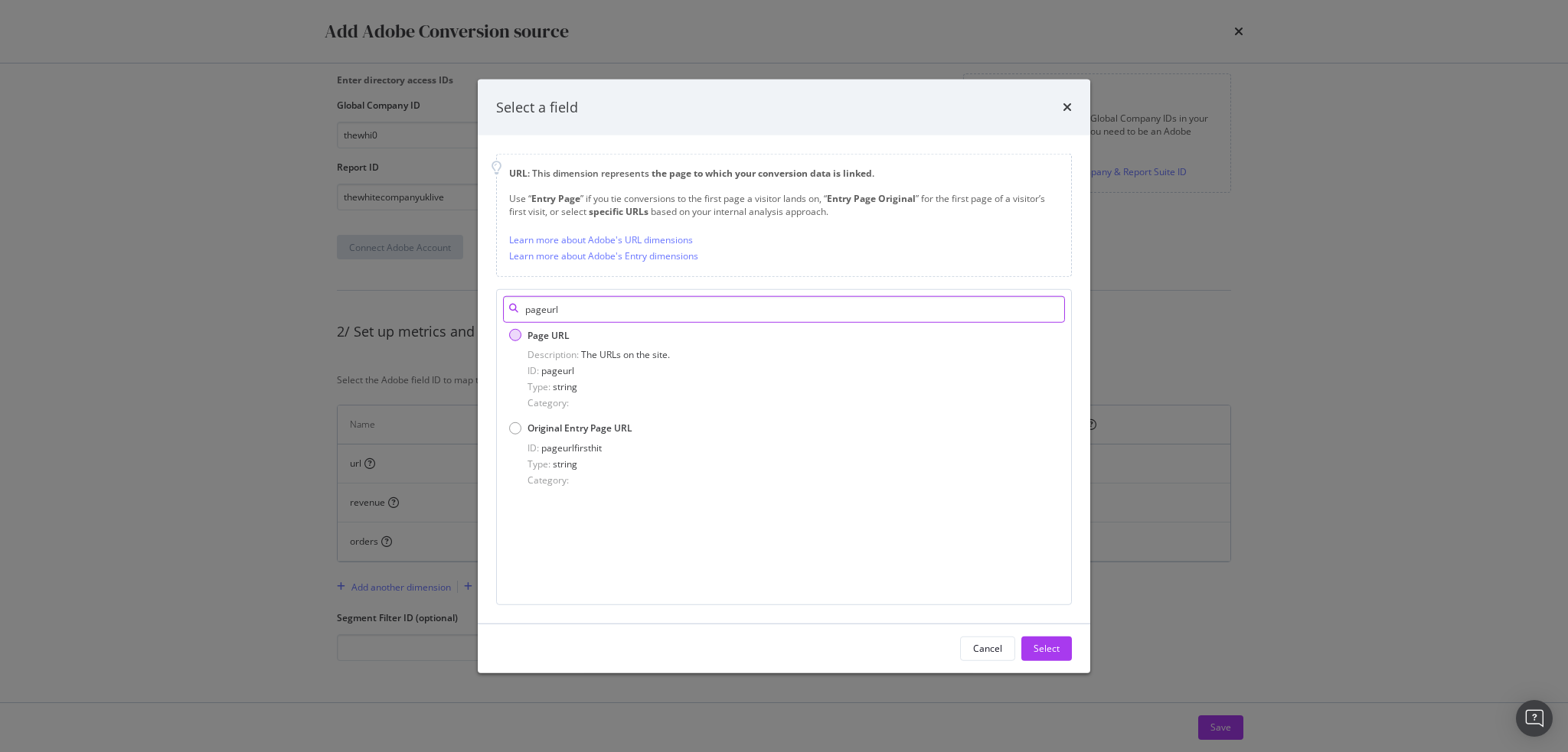
type input "pageurl"
click at [542, 340] on span "Page URL" at bounding box center [548, 336] width 42 height 13
click at [1070, 651] on button "Select" at bounding box center [1047, 649] width 51 height 25
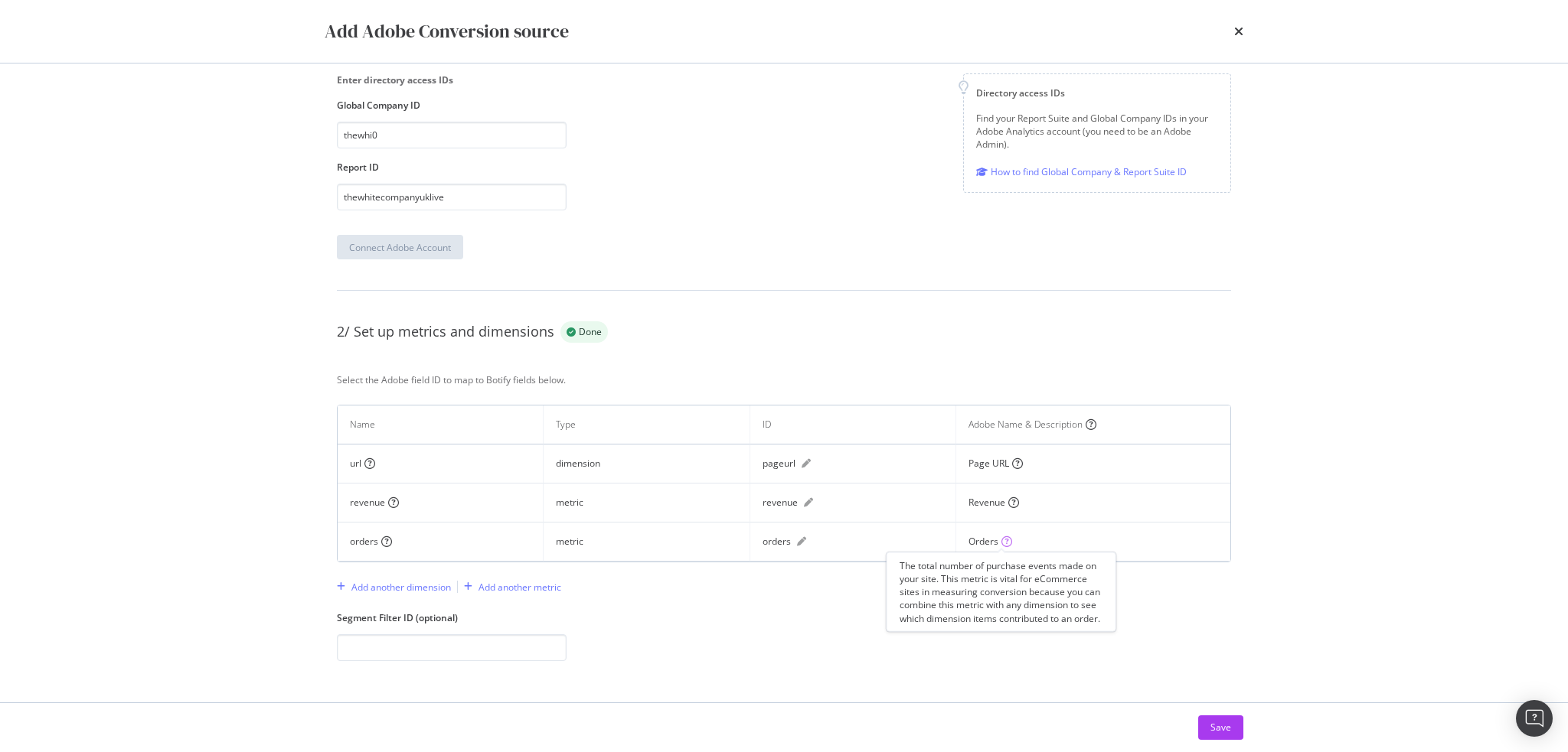
click at [1002, 541] on icon "circle-question" at bounding box center [1006, 542] width 10 height 10
click at [923, 521] on div "The monetary amount of products purchased within all orders. This metric is vit…" at bounding box center [1008, 560] width 229 height 92
click at [907, 419] on th "ID" at bounding box center [853, 425] width 206 height 39
click at [802, 462] on icon "pen" at bounding box center [806, 464] width 9 height 9
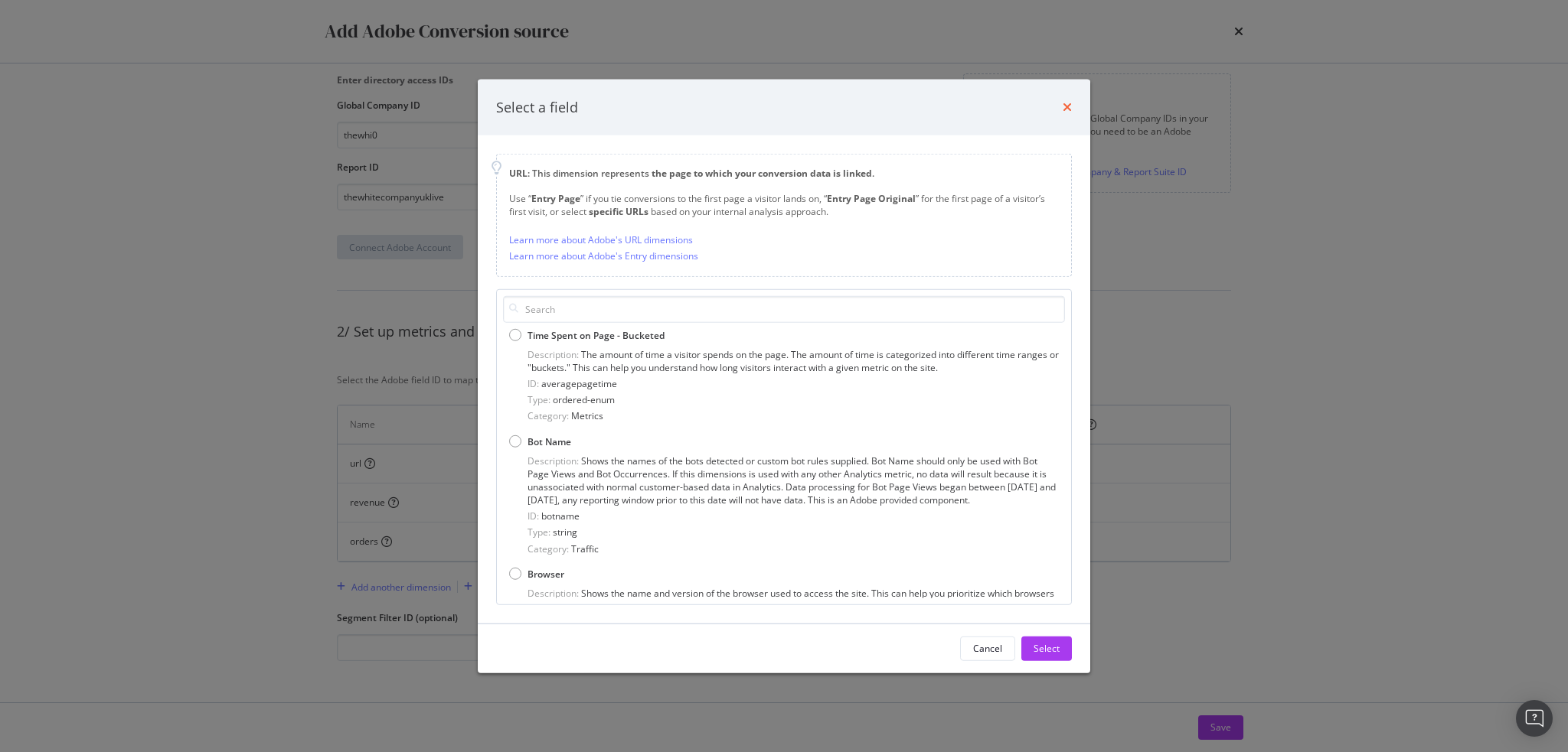
click at [1069, 107] on icon "times" at bounding box center [1068, 107] width 9 height 12
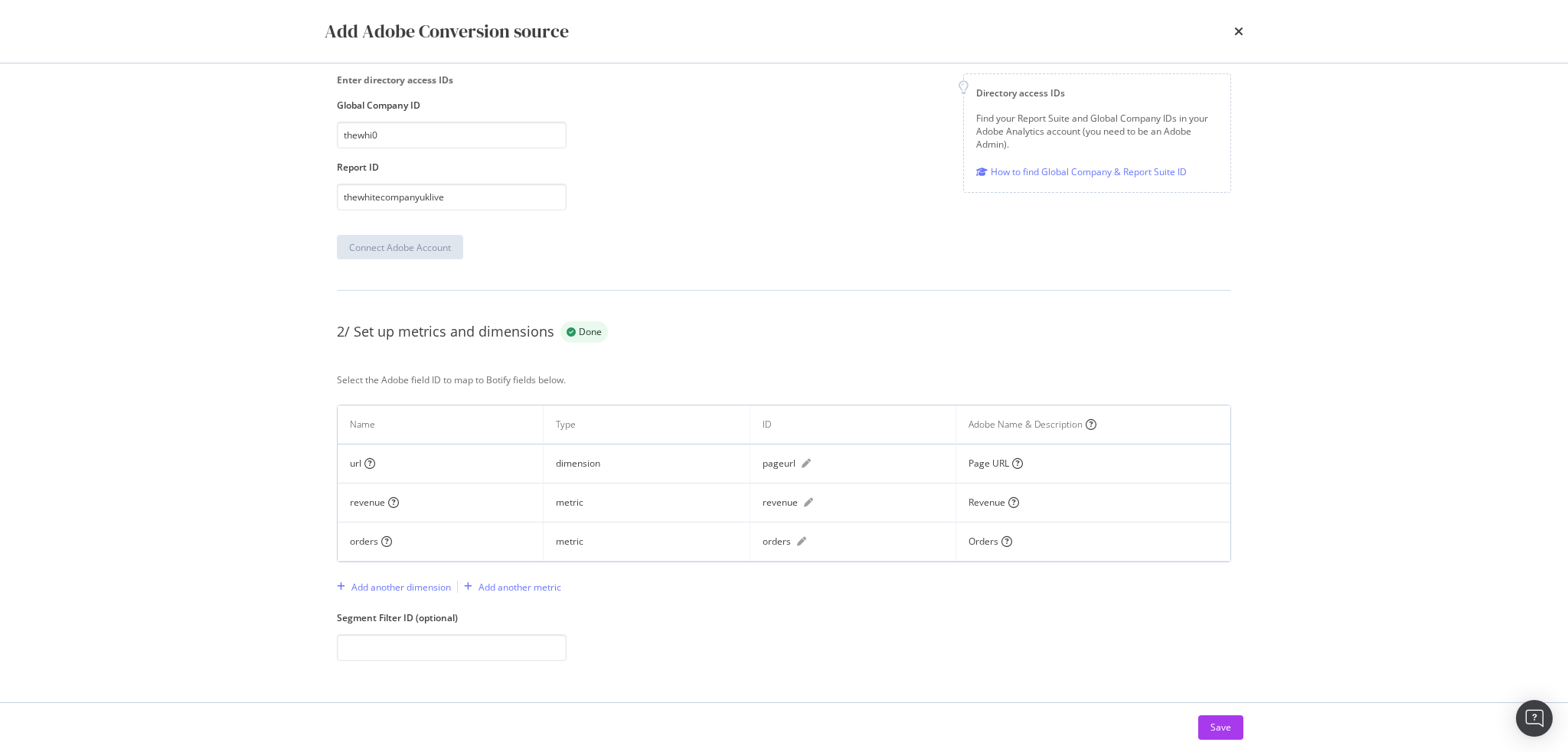
click at [99, 137] on div "Add Adobe Conversion source All steps are complete. The status will be updated …" at bounding box center [784, 376] width 1568 height 752
click at [198, 388] on div "Add Adobe Conversion source All steps are complete. The status will be updated …" at bounding box center [784, 376] width 1568 height 752
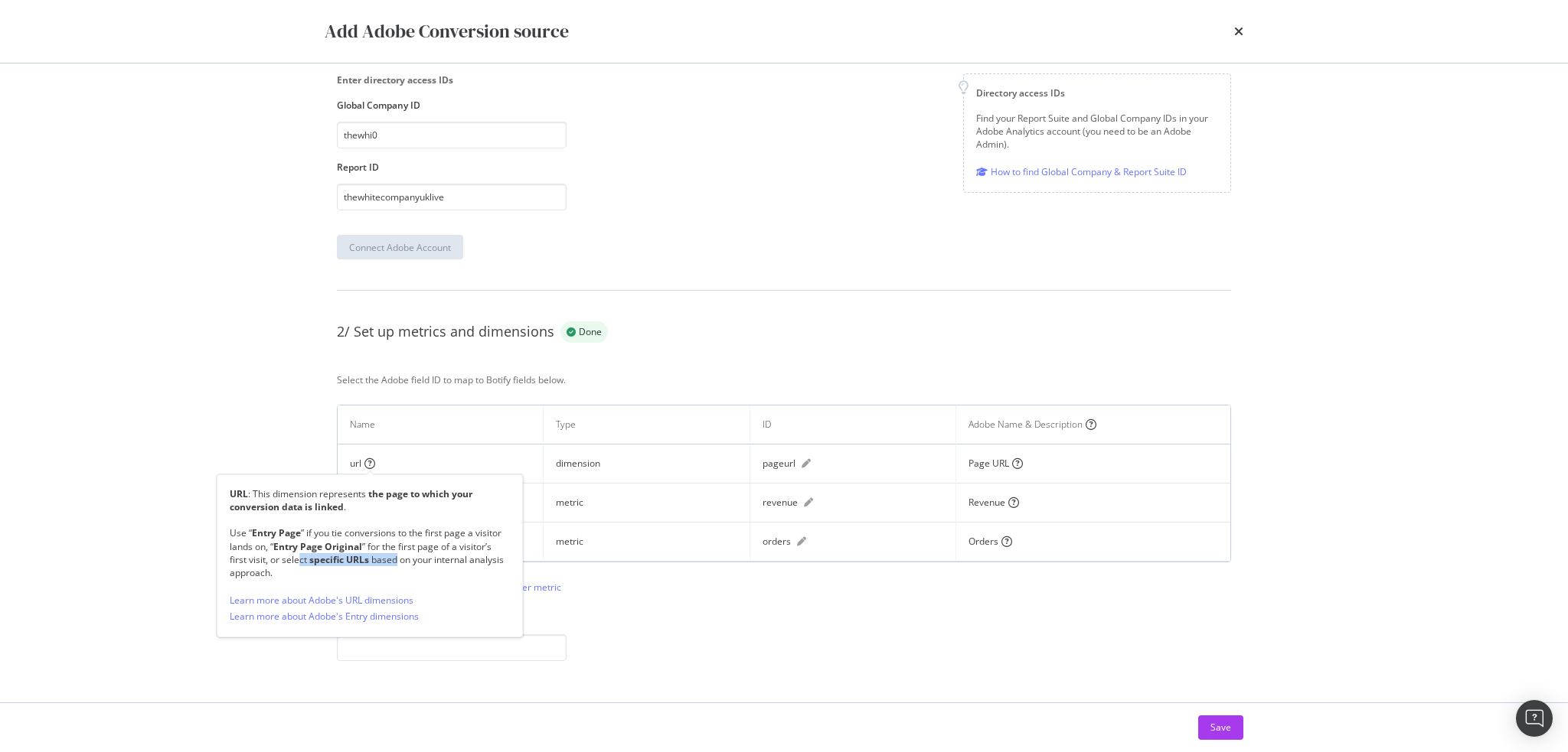
drag, startPoint x: 301, startPoint y: 560, endPoint x: 398, endPoint y: 556, distance: 97.1
click at [398, 556] on div "Use “ Entry Page ” if you tie conversions to the first page a visitor lands on,…" at bounding box center [369, 553] width 280 height 53
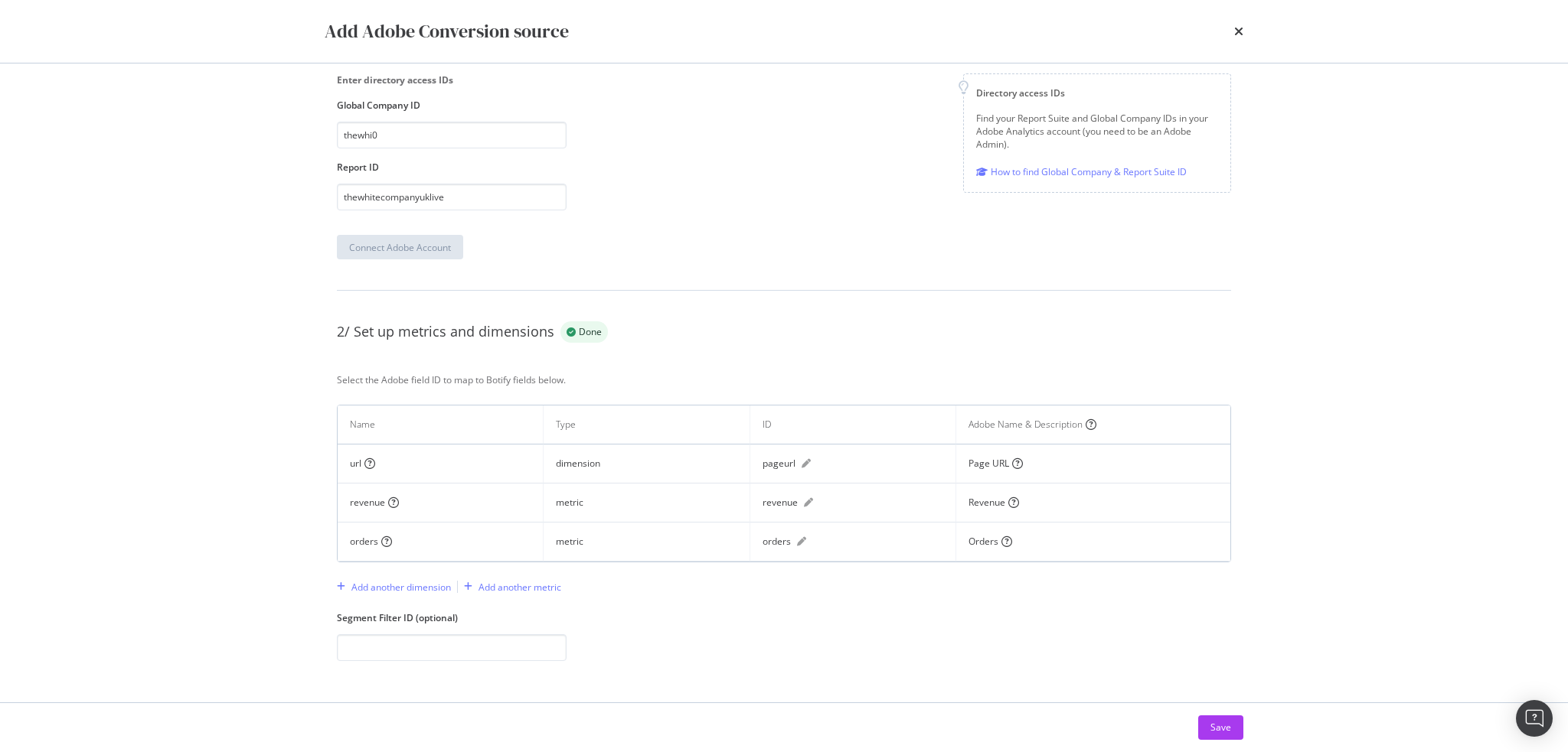
click at [190, 250] on div "Add Adobe Conversion source All steps are complete. The status will be updated …" at bounding box center [784, 376] width 1568 height 752
click at [224, 250] on div "Add Adobe Conversion source All steps are complete. The status will be updated …" at bounding box center [784, 376] width 1568 height 752
click at [177, 333] on div "Add Adobe Conversion source All steps are complete. The status will be updated …" at bounding box center [784, 376] width 1568 height 752
click at [179, 266] on div "Add Adobe Conversion source All steps are complete. The status will be updated …" at bounding box center [784, 376] width 1568 height 752
drag, startPoint x: 264, startPoint y: 25, endPoint x: 775, endPoint y: 26, distance: 511.0
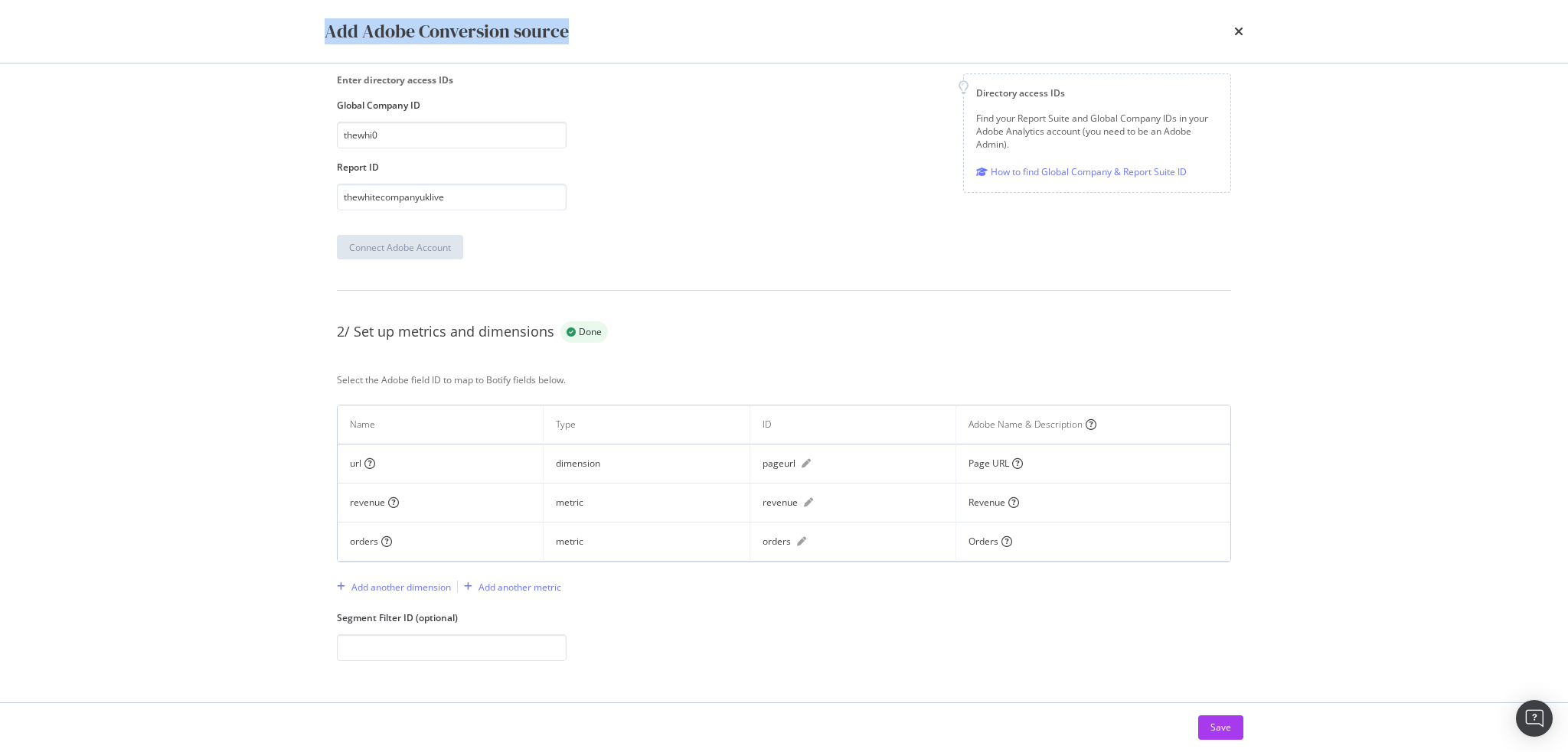
click at [764, 26] on div "Add Adobe Conversion source All steps are complete. The status will be updated …" at bounding box center [784, 376] width 1568 height 752
click at [127, 271] on div "Add Adobe Conversion source All steps are complete. The status will be updated …" at bounding box center [784, 376] width 1568 height 752
drag, startPoint x: 284, startPoint y: 99, endPoint x: 702, endPoint y: 196, distance: 429.1
click at [702, 196] on div "Add Adobe Conversion source All steps are complete. The status will be updated …" at bounding box center [784, 376] width 1568 height 752
click at [702, 196] on div "Enter directory access IDs Global Company ID thewhi0 Report ID thewhitecompanyu…" at bounding box center [784, 142] width 895 height 137
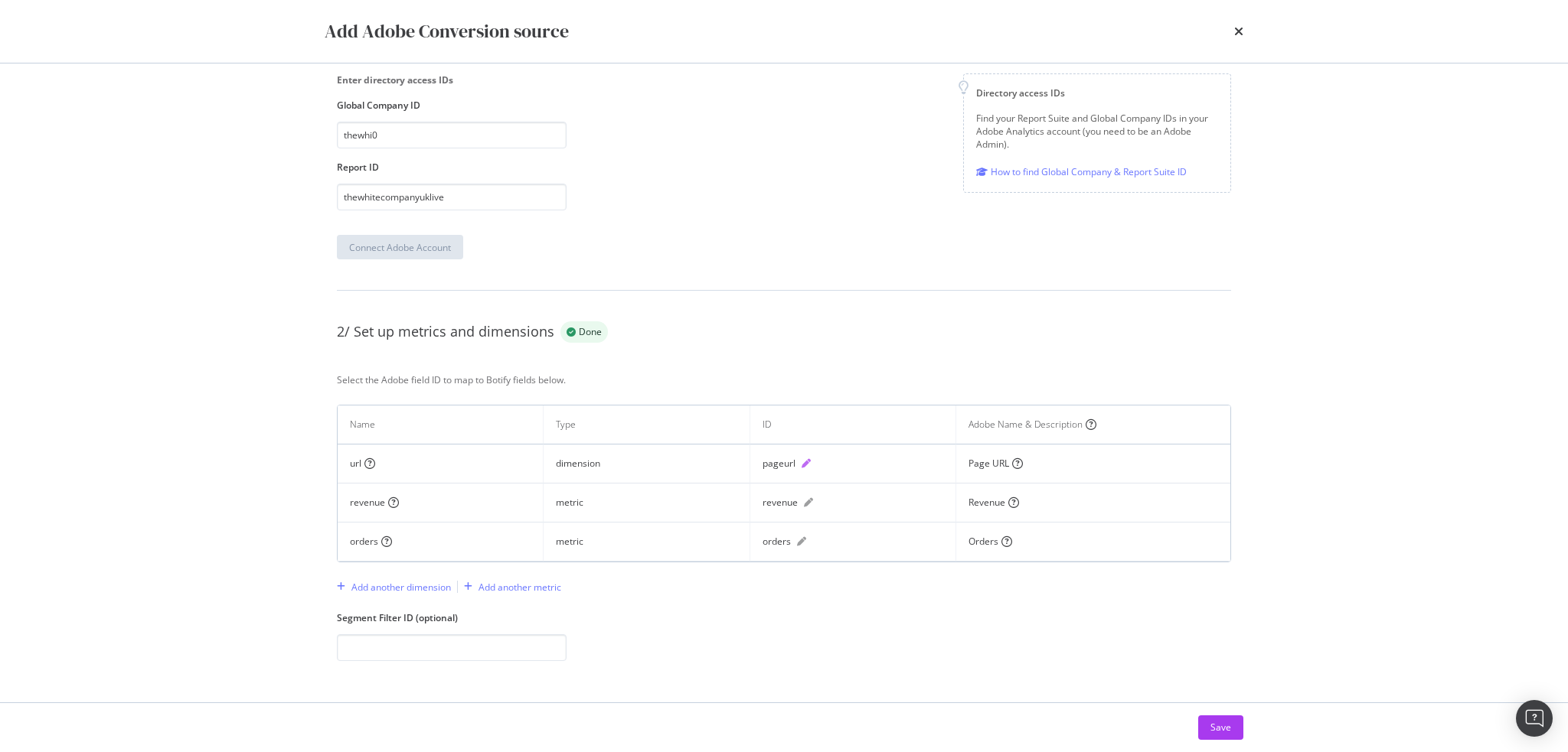
click at [801, 461] on icon "pen" at bounding box center [806, 464] width 9 height 9
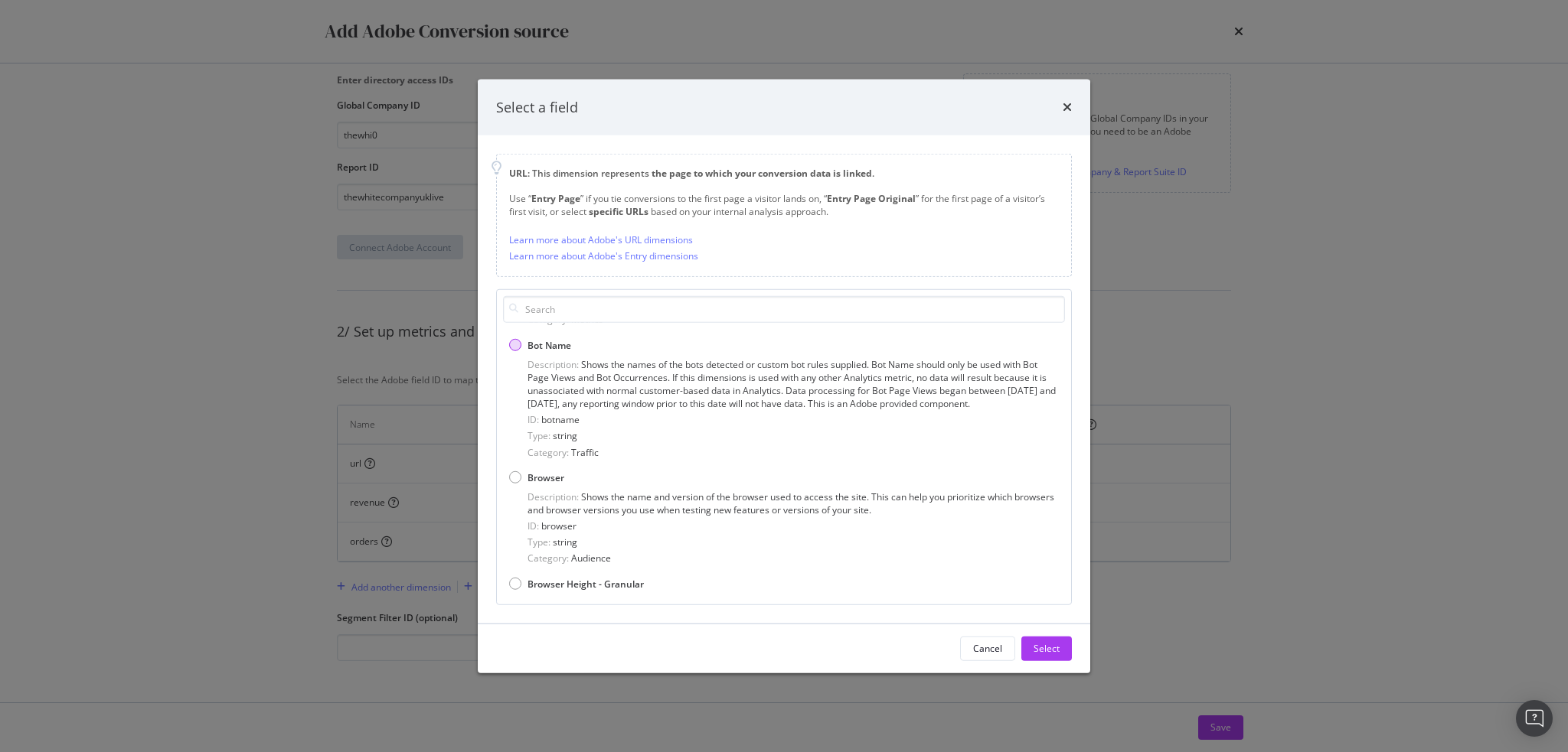
scroll to position [0, 0]
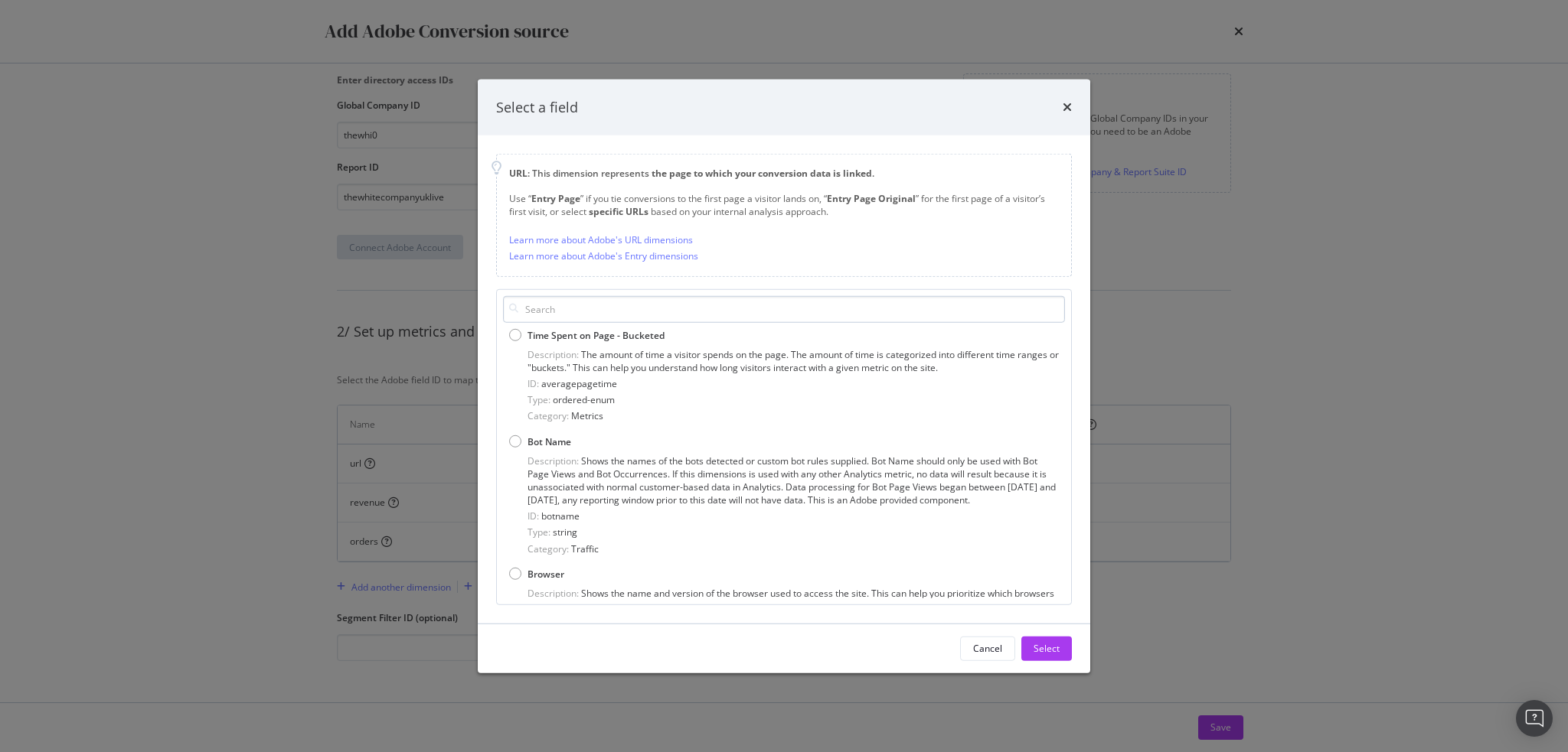
click at [604, 309] on input "modal" at bounding box center [784, 309] width 562 height 26
click at [1065, 105] on icon "times" at bounding box center [1068, 107] width 9 height 12
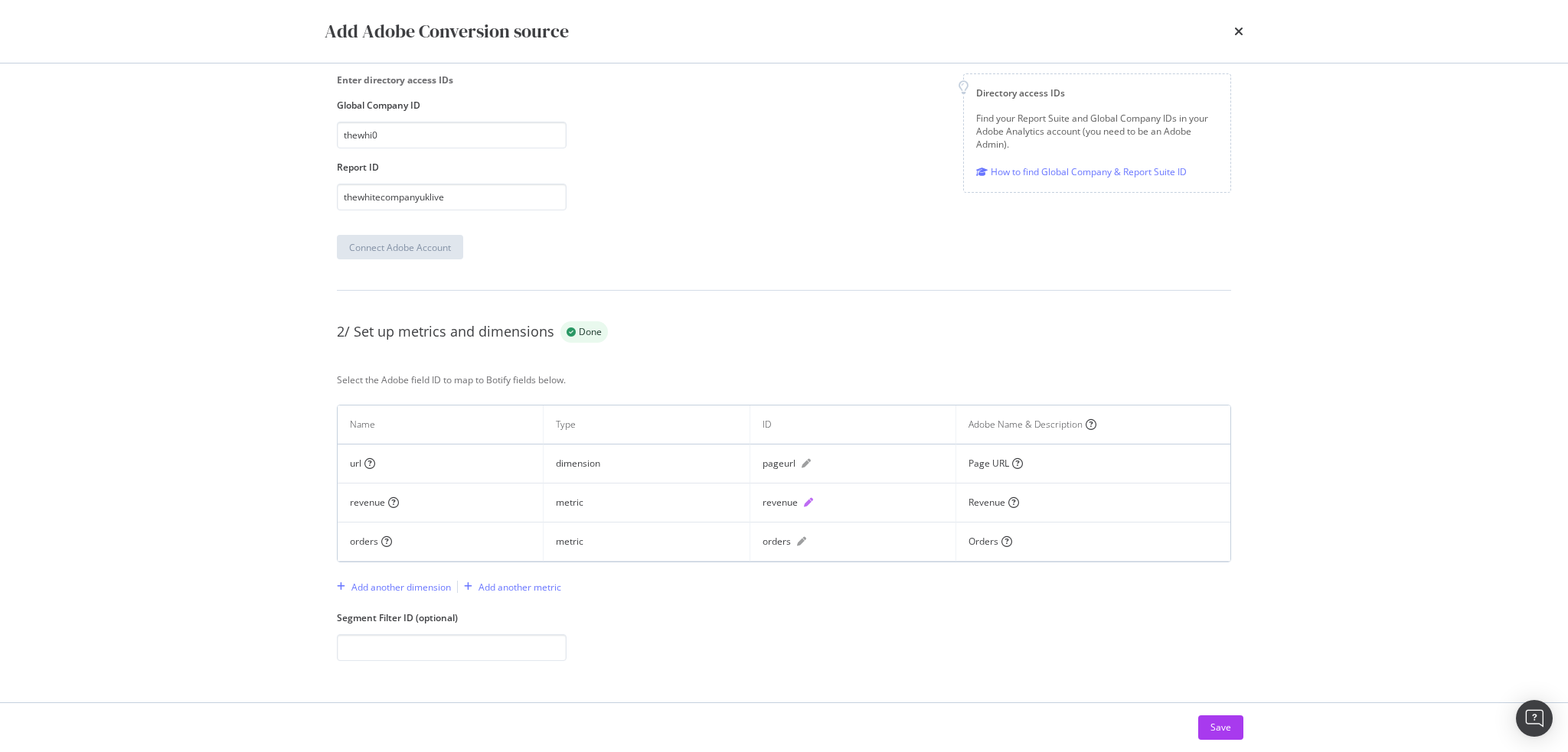
click at [804, 502] on icon "pen" at bounding box center [809, 503] width 9 height 9
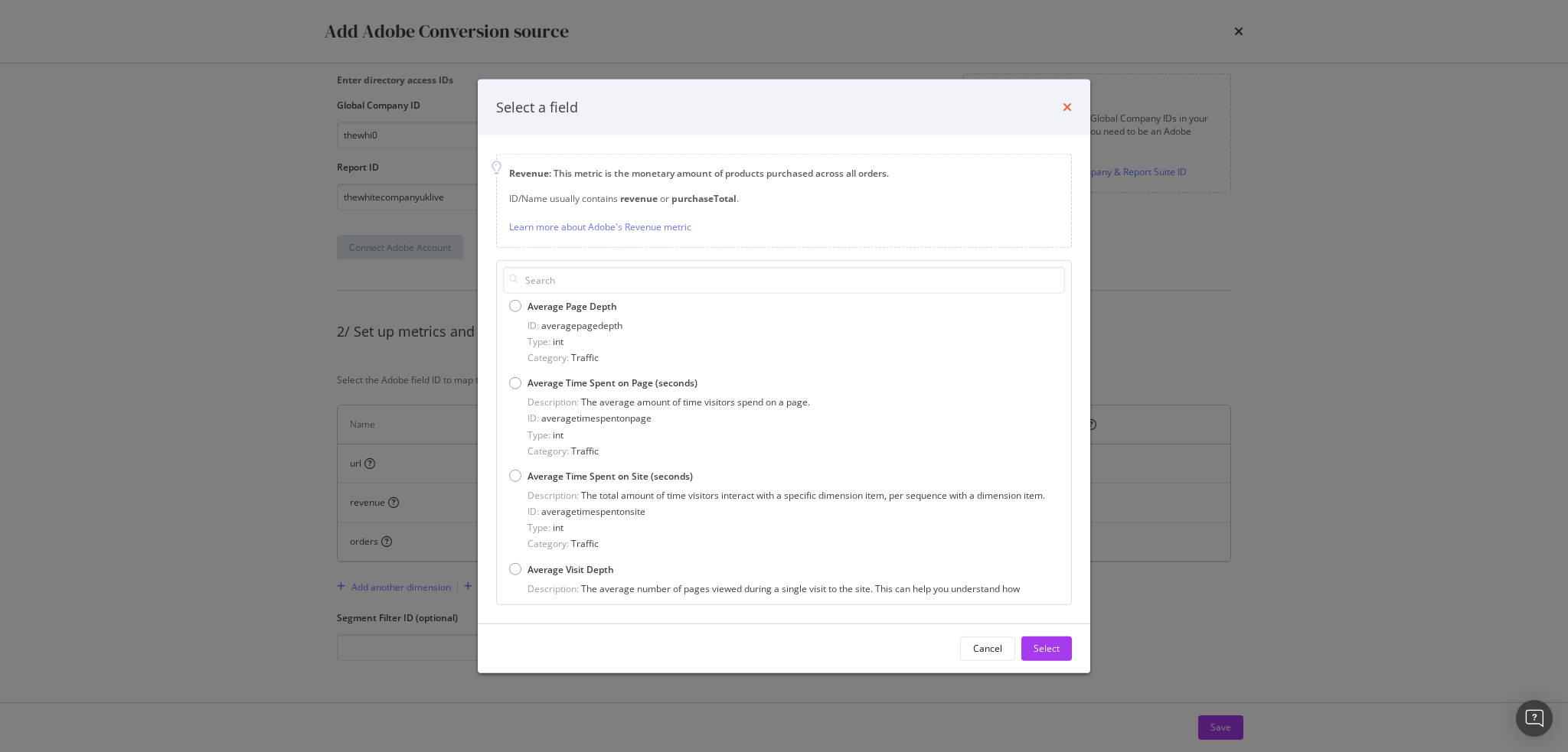
click at [1068, 107] on icon "times" at bounding box center [1068, 107] width 9 height 12
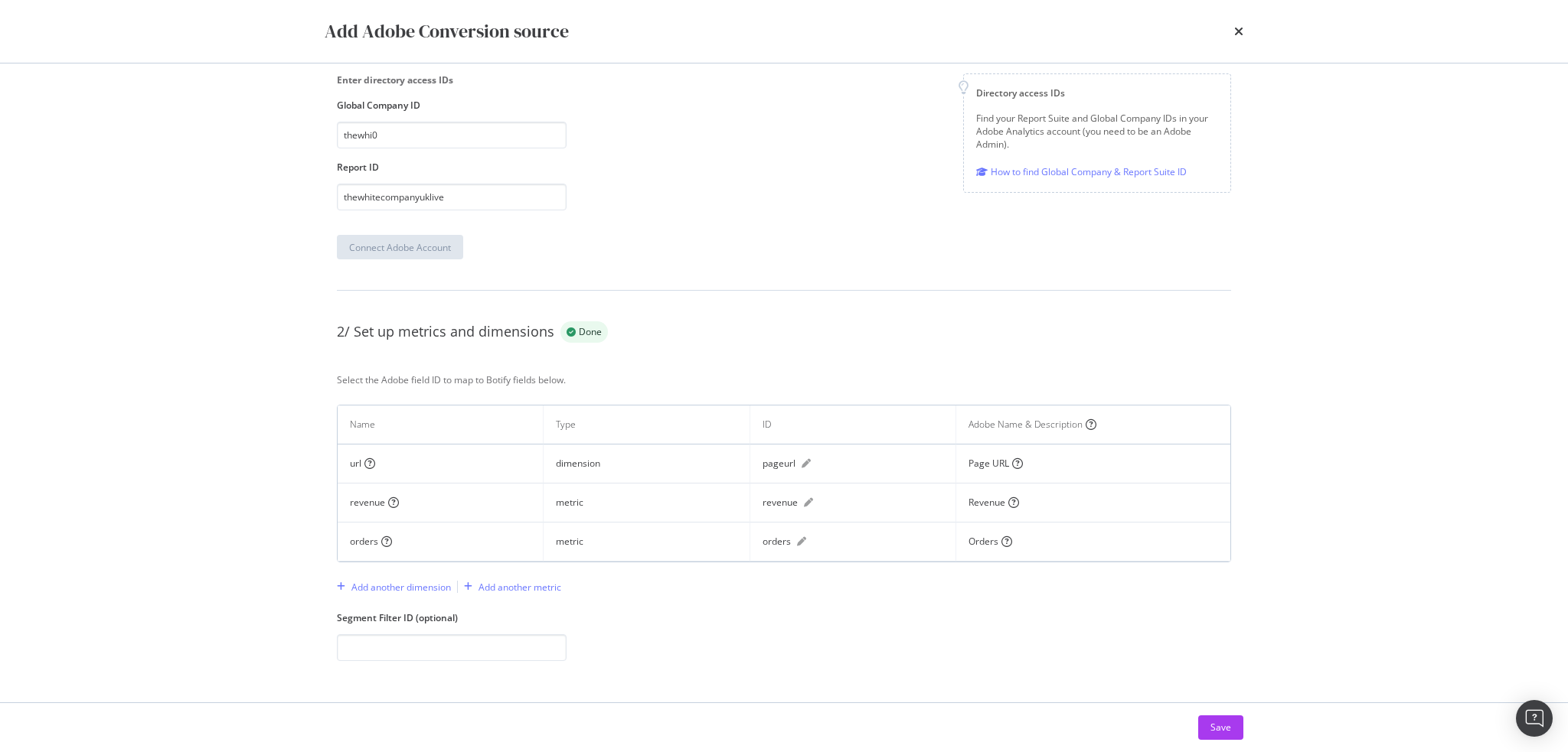
click at [753, 192] on div "Enter directory access IDs Global Company ID thewhi0 Report ID thewhitecompanyu…" at bounding box center [784, 142] width 895 height 137
click at [778, 501] on div "revenue" at bounding box center [780, 503] width 35 height 14
click at [872, 619] on label "Segment Filter ID (optional)" at bounding box center [784, 618] width 895 height 13
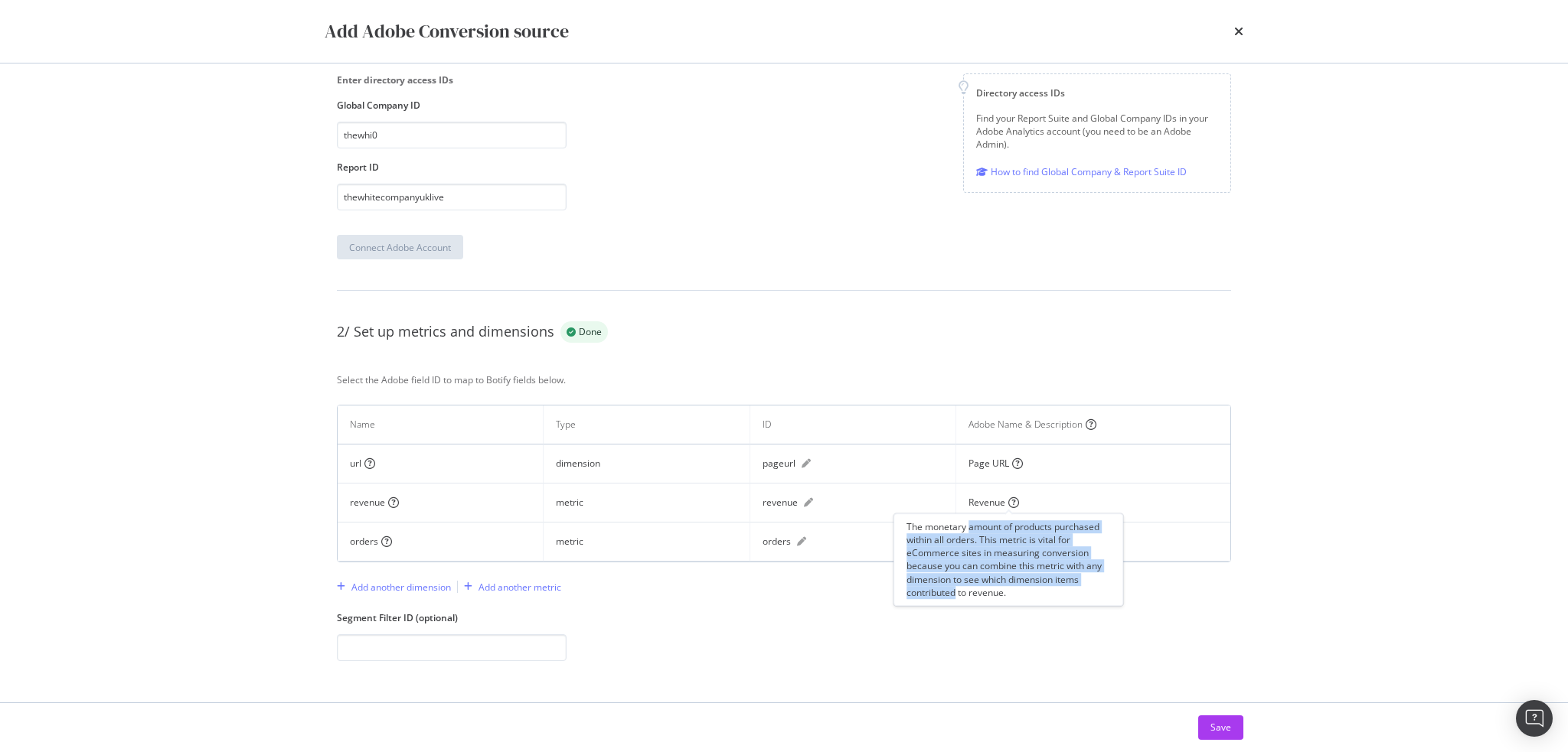
drag, startPoint x: 969, startPoint y: 526, endPoint x: 956, endPoint y: 589, distance: 64.3
click at [956, 589] on div "The monetary amount of products purchased within all orders. This metric is vit…" at bounding box center [1008, 560] width 229 height 92
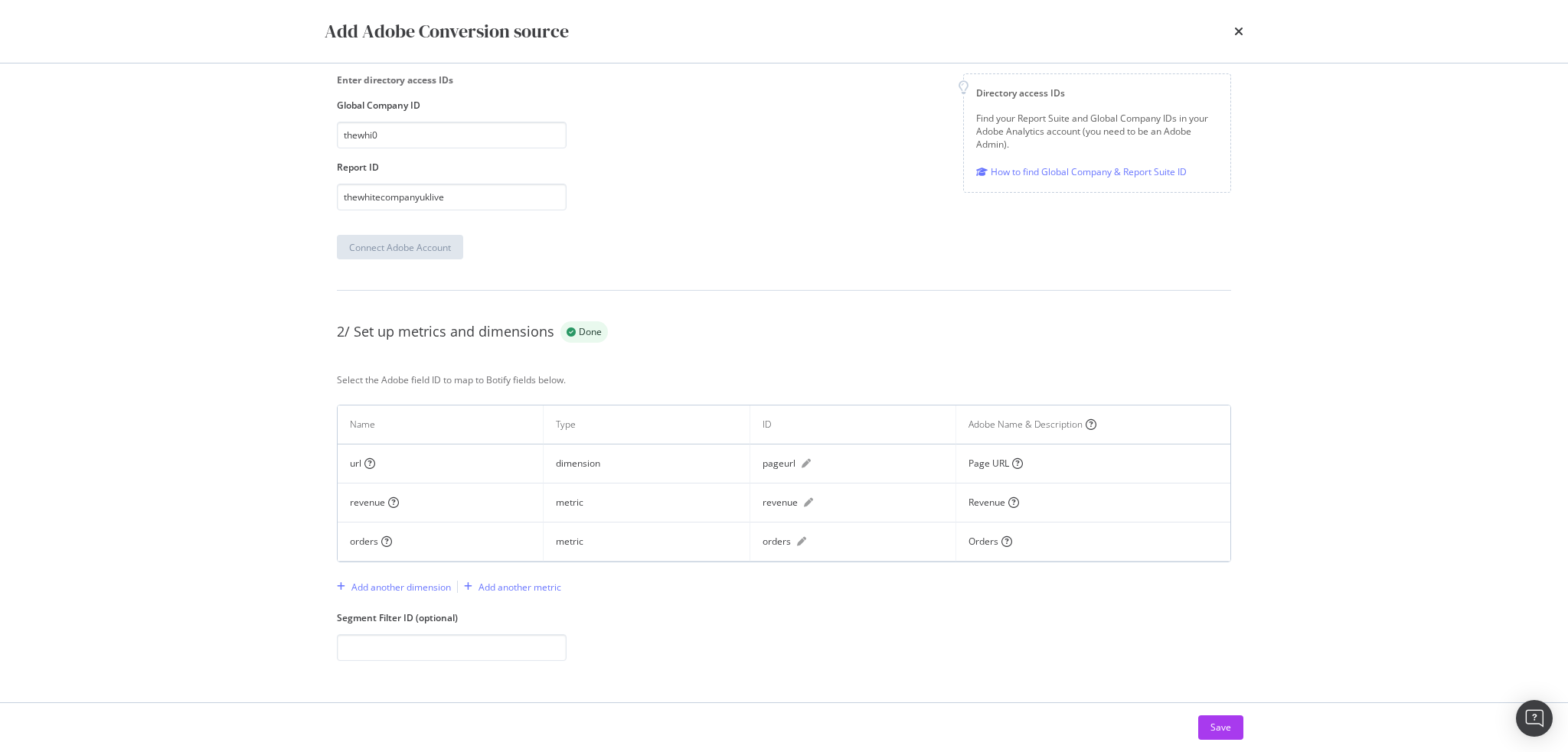
click at [818, 611] on label "Segment Filter ID (optional)" at bounding box center [784, 618] width 895 height 13
drag, startPoint x: 379, startPoint y: 613, endPoint x: 489, endPoint y: 614, distance: 110.0
click at [482, 614] on label "Segment Filter ID (optional)" at bounding box center [784, 618] width 895 height 13
click at [505, 616] on label "Segment Filter ID (optional)" at bounding box center [784, 618] width 895 height 13
click at [406, 588] on div "Add another dimension" at bounding box center [400, 588] width 99 height 13
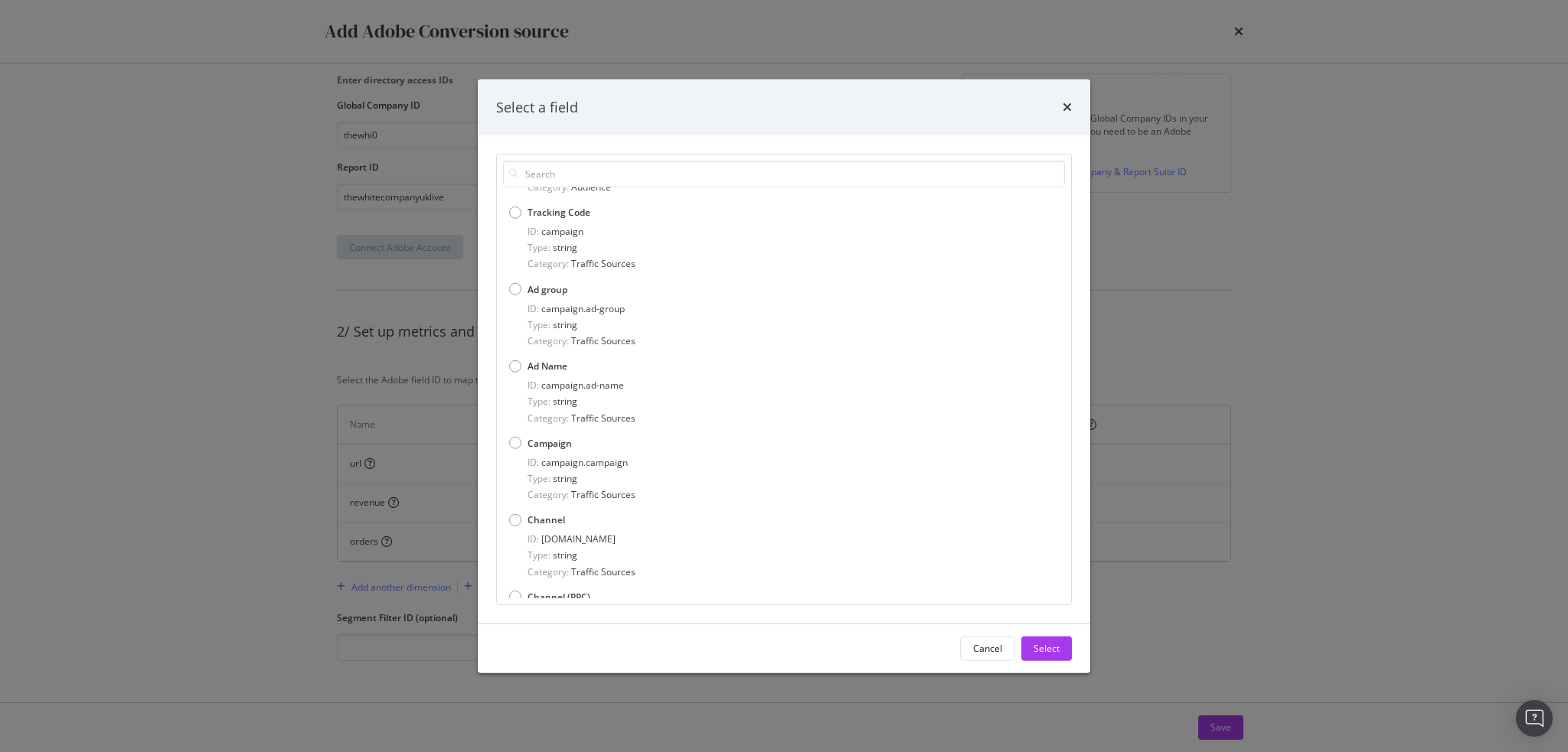
scroll to position [1301, 0]
click at [1070, 108] on icon "times" at bounding box center [1068, 107] width 9 height 12
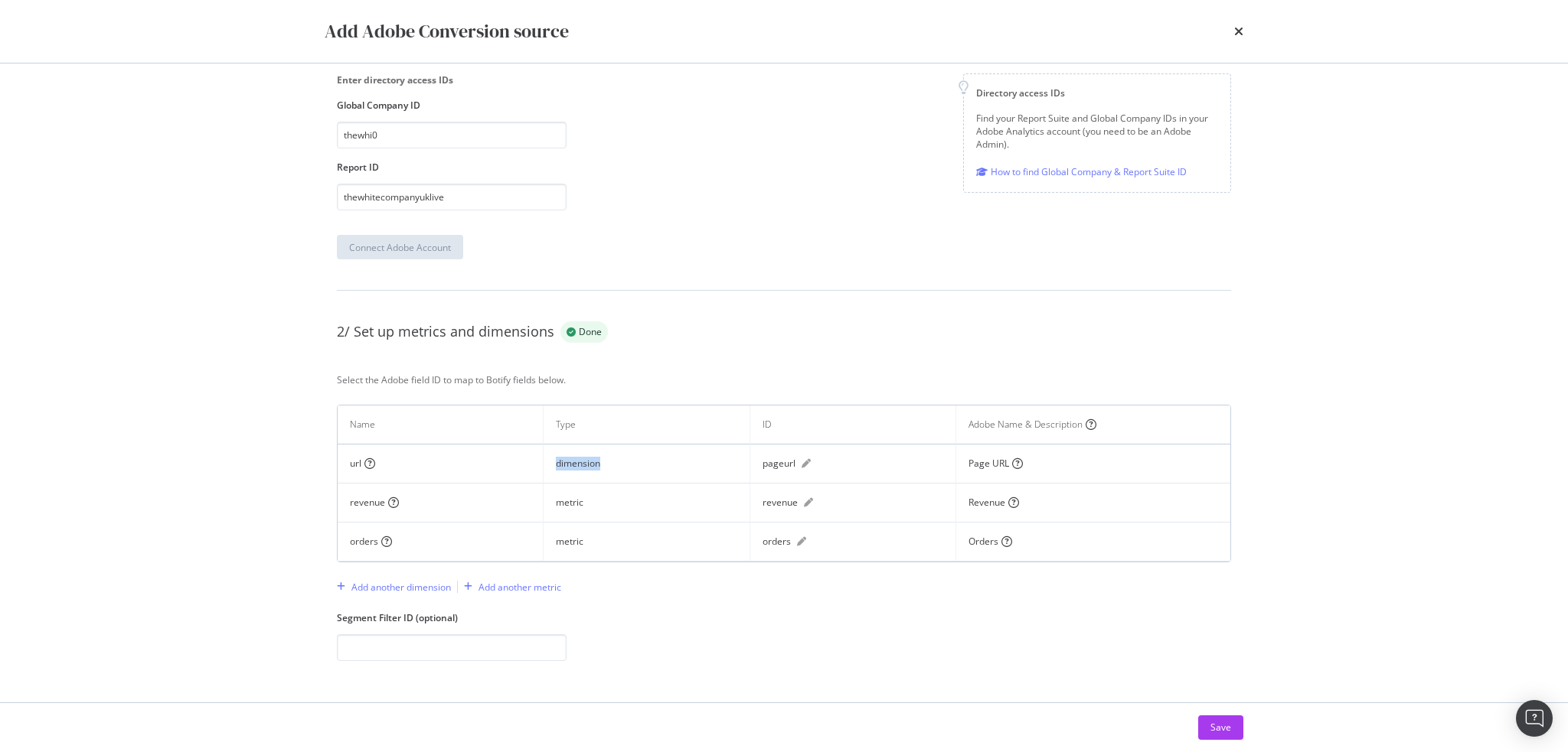
drag, startPoint x: 547, startPoint y: 461, endPoint x: 659, endPoint y: 476, distance: 113.0
click at [655, 464] on td "dimension" at bounding box center [647, 463] width 206 height 39
drag, startPoint x: 550, startPoint y: 497, endPoint x: 594, endPoint y: 497, distance: 44.0
click at [570, 497] on td "metric" at bounding box center [647, 503] width 206 height 39
click at [617, 497] on td "metric" at bounding box center [647, 503] width 206 height 39
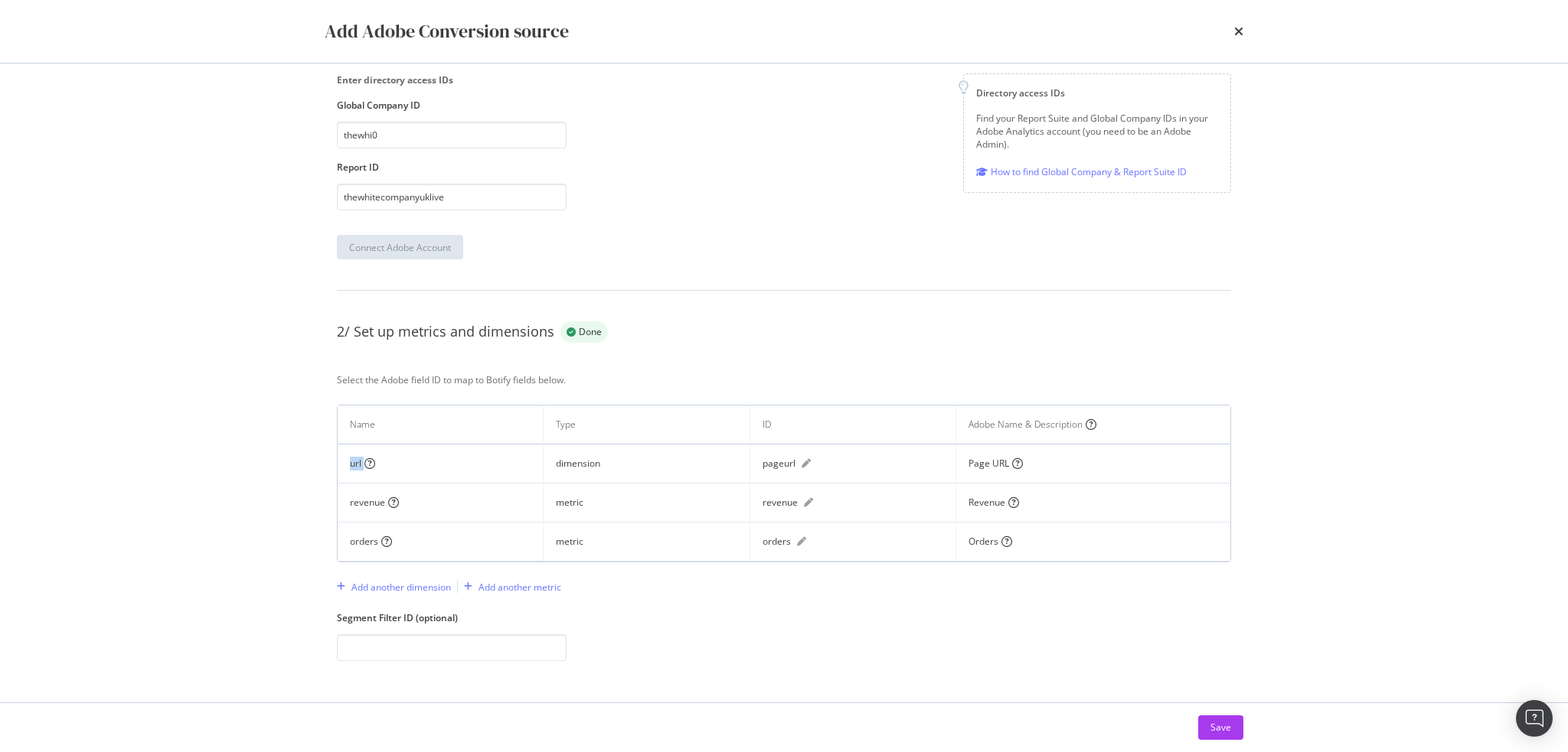
drag, startPoint x: 339, startPoint y: 460, endPoint x: 447, endPoint y: 468, distance: 108.3
click at [427, 468] on td "url" at bounding box center [441, 463] width 206 height 39
click at [340, 499] on td "revenue" at bounding box center [441, 503] width 206 height 39
drag, startPoint x: 346, startPoint y: 496, endPoint x: 424, endPoint y: 532, distance: 85.9
click at [424, 532] on tbody "url dimension pageurl Page URL revenue metric revenue Revenue orders metric ord…" at bounding box center [784, 503] width 893 height 117
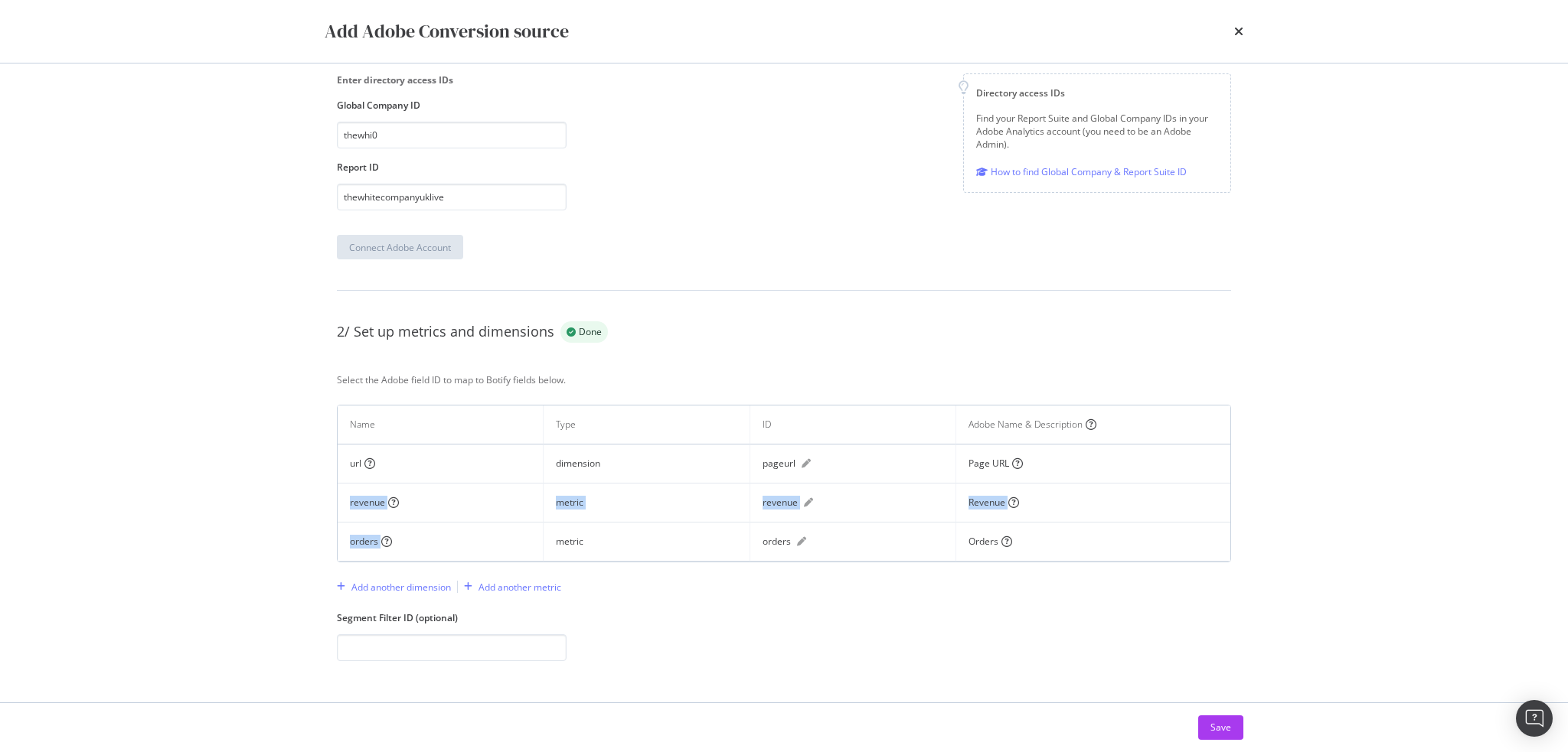
click at [468, 536] on div "orders" at bounding box center [440, 542] width 180 height 14
drag, startPoint x: 338, startPoint y: 465, endPoint x: 432, endPoint y: 466, distance: 94.0
click at [425, 466] on td "url" at bounding box center [441, 463] width 206 height 39
click at [467, 484] on td "revenue" at bounding box center [441, 503] width 206 height 39
drag, startPoint x: 341, startPoint y: 497, endPoint x: 428, endPoint y: 541, distance: 97.5
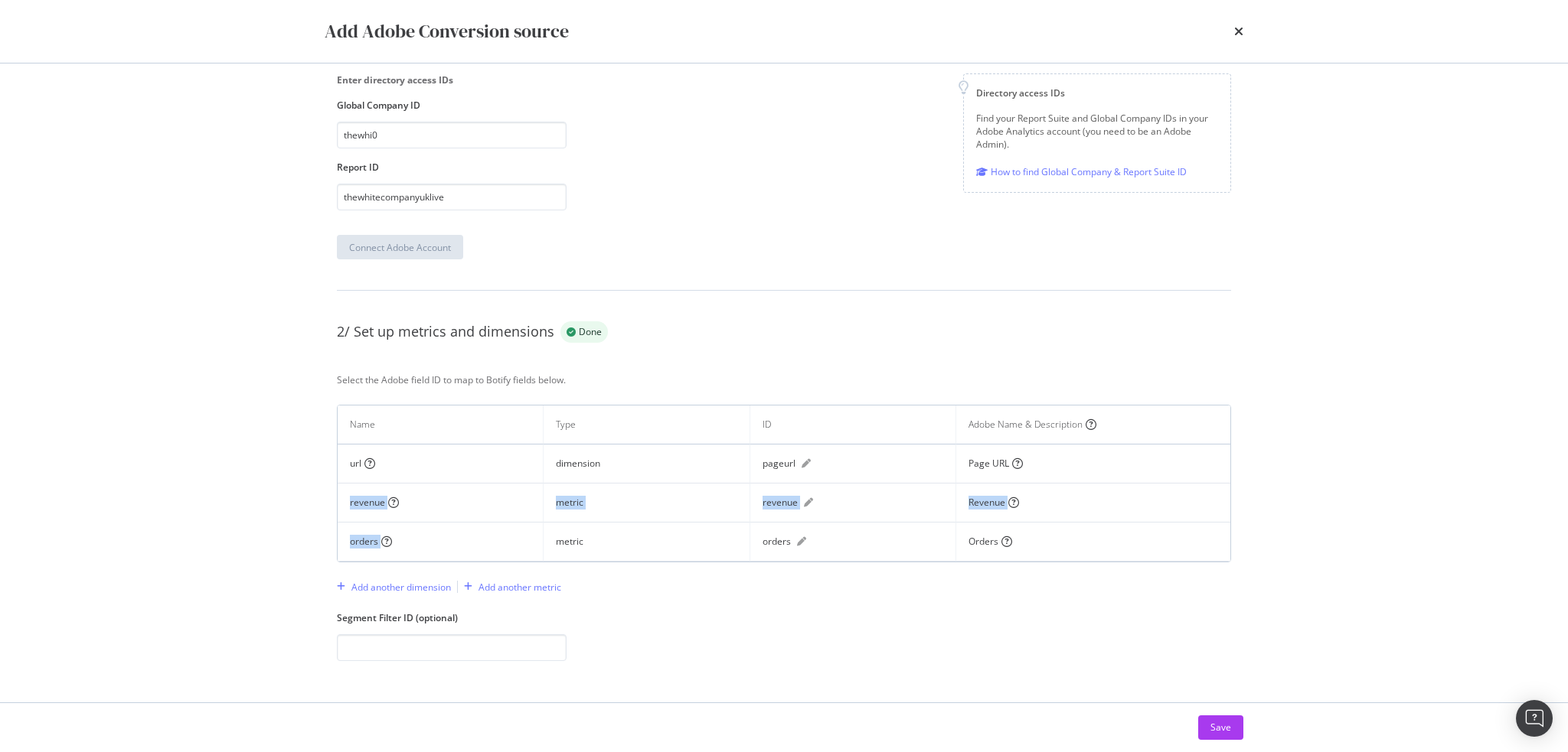
click at [423, 539] on tbody "url dimension pageurl Page URL revenue metric revenue Revenue orders metric ord…" at bounding box center [784, 503] width 893 height 117
click at [438, 543] on div "orders" at bounding box center [440, 542] width 180 height 14
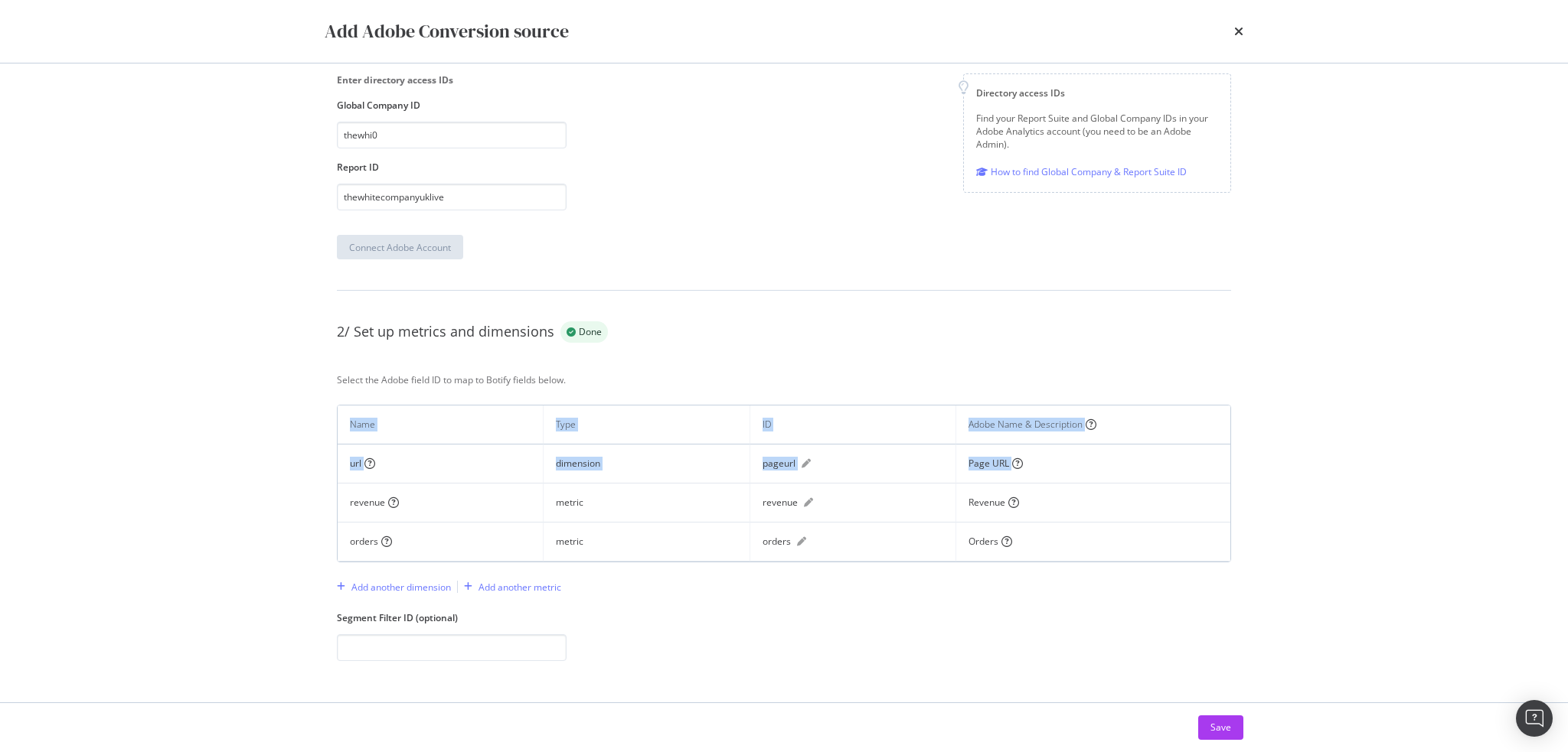
drag, startPoint x: 1081, startPoint y: 543, endPoint x: 1099, endPoint y: 471, distance: 74.2
click at [1099, 471] on tbody "url dimension pageurl Page URL revenue metric revenue Revenue orders metric ord…" at bounding box center [784, 503] width 893 height 117
click at [1093, 490] on td "Revenue" at bounding box center [1093, 503] width 274 height 39
drag, startPoint x: 1091, startPoint y: 470, endPoint x: 232, endPoint y: 452, distance: 859.2
click at [232, 452] on div "Add Adobe Conversion source All steps are complete. The status will be updated …" at bounding box center [784, 376] width 1568 height 752
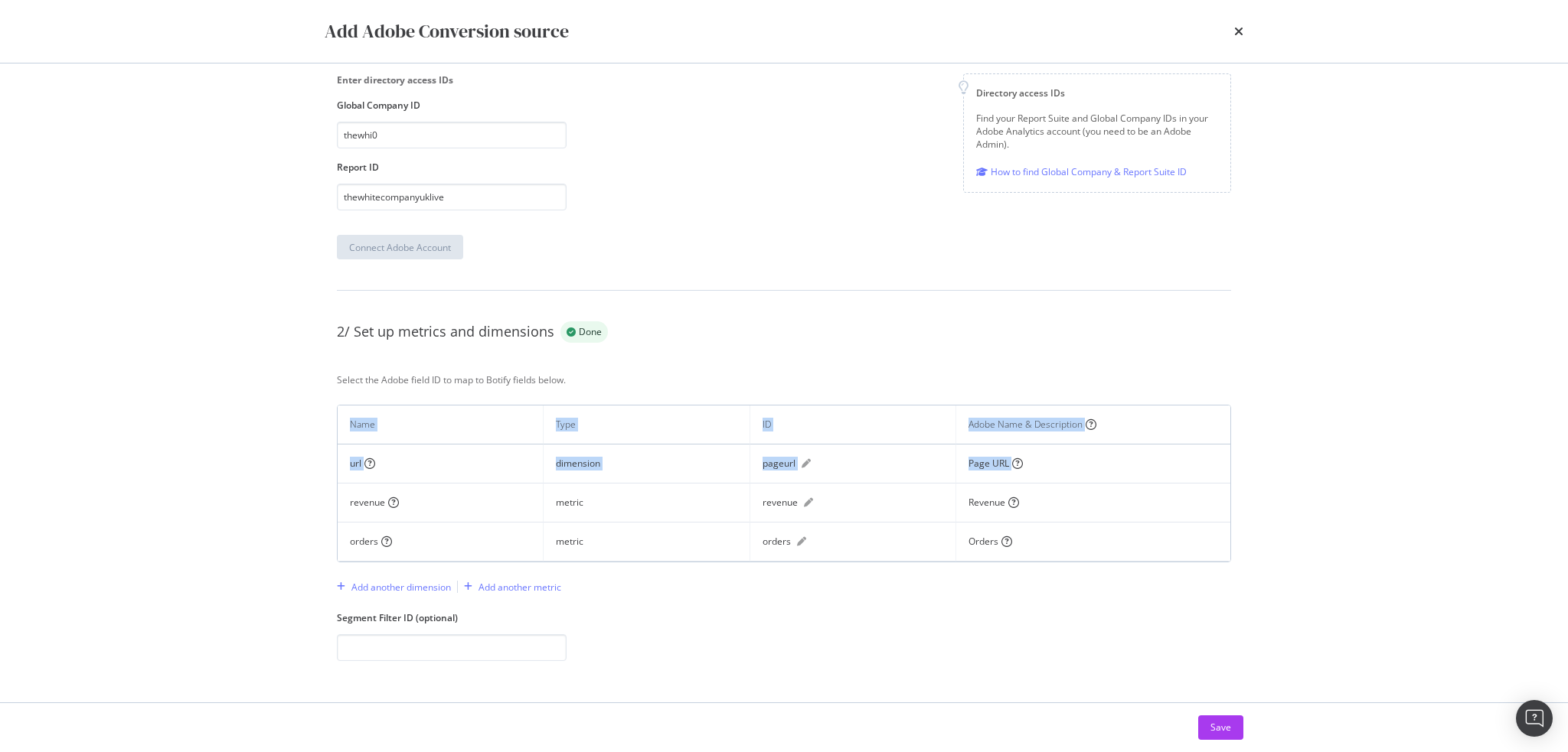
click at [231, 452] on div "Add Adobe Conversion source All steps are complete. The status will be updated …" at bounding box center [784, 376] width 1568 height 752
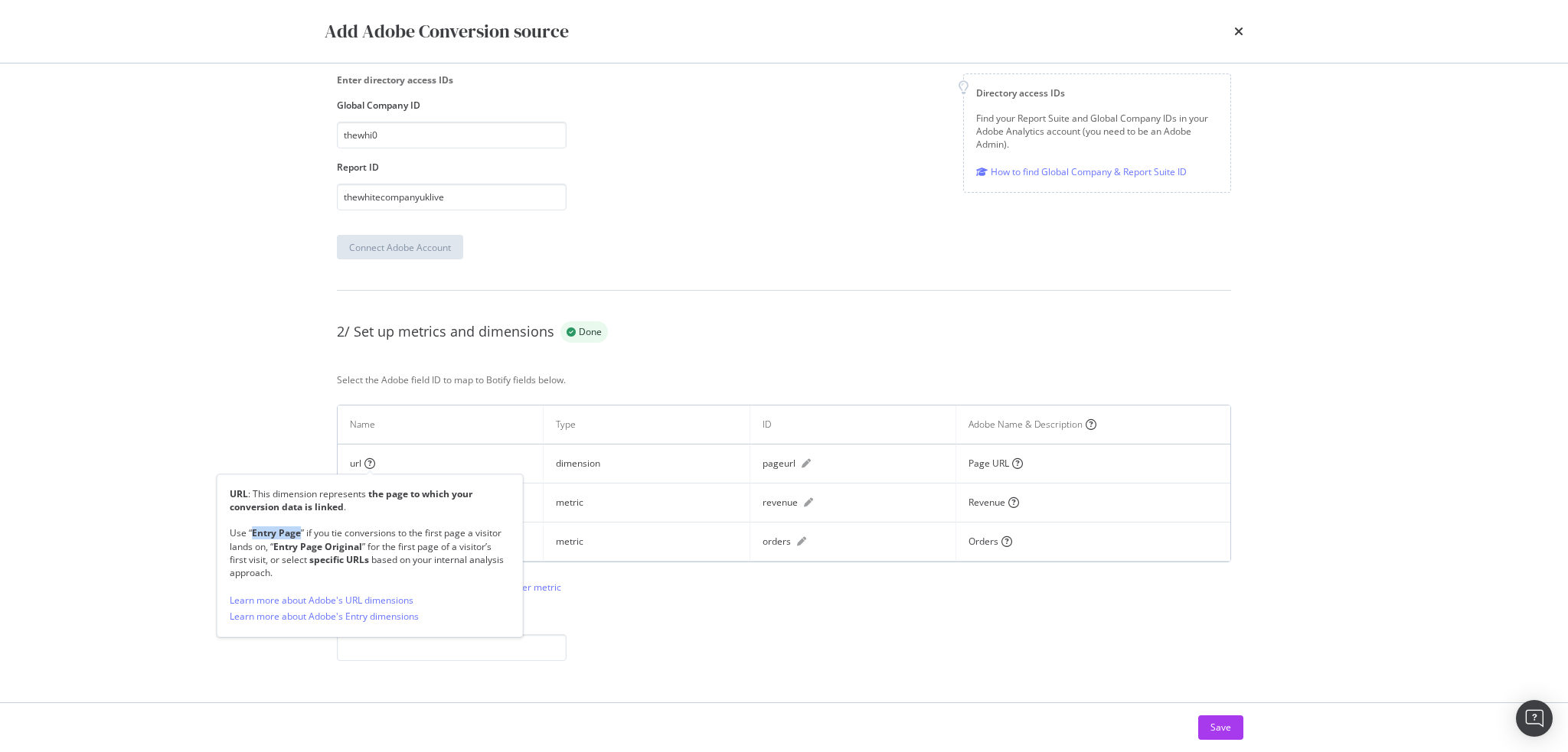
drag, startPoint x: 251, startPoint y: 528, endPoint x: 300, endPoint y: 529, distance: 49.0
click at [300, 529] on div "Use “ Entry Page ” if you tie conversions to the first page a visitor lands on,…" at bounding box center [369, 553] width 280 height 53
click at [400, 551] on div "Use “ Entry Page ” if you tie conversions to the first page a visitor lands on,…" at bounding box center [369, 553] width 280 height 53
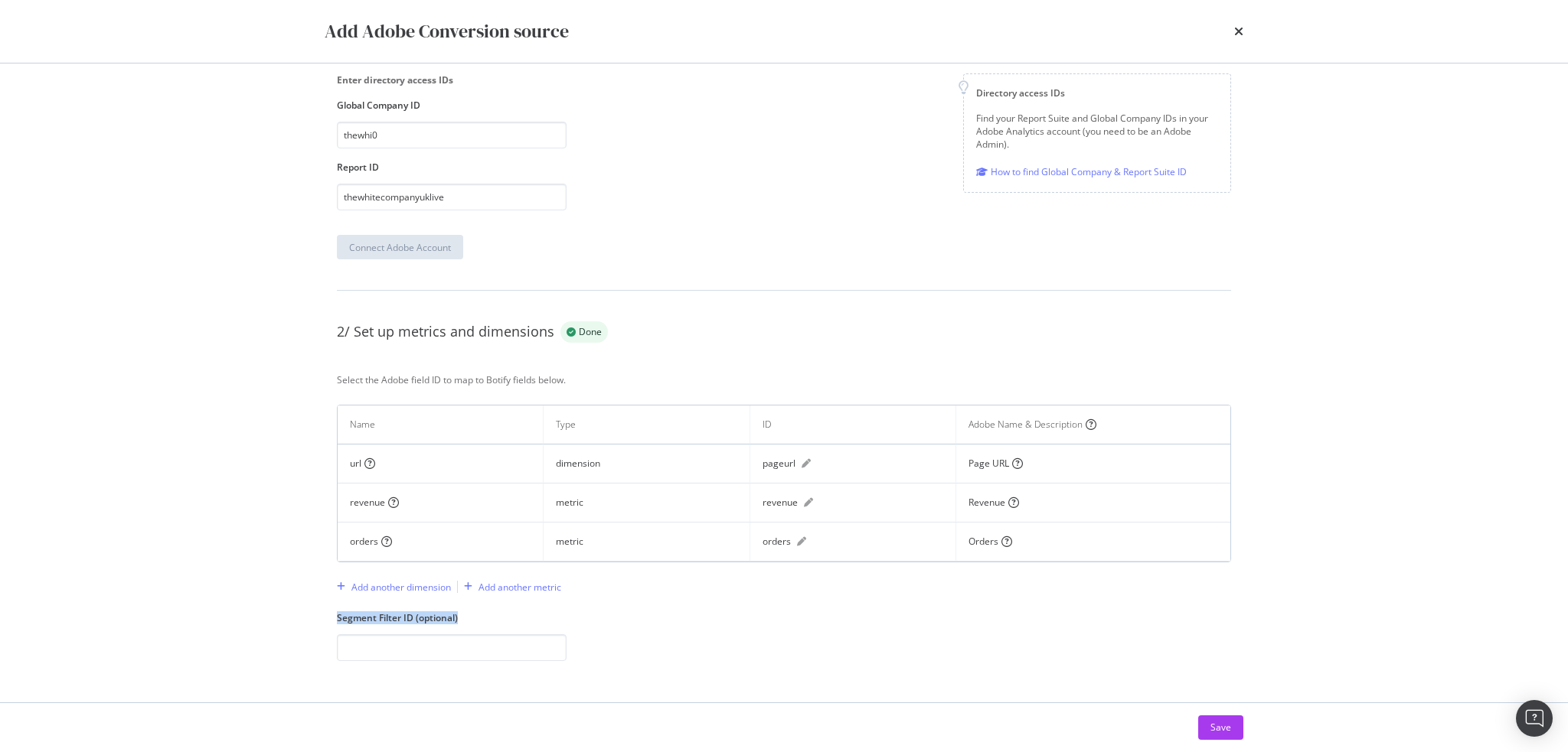
drag, startPoint x: 508, startPoint y: 618, endPoint x: 279, endPoint y: 620, distance: 229.0
click at [279, 620] on div "Add Adobe Conversion source All steps are complete. The status will be updated …" at bounding box center [784, 376] width 1568 height 752
click at [278, 618] on div "Add Adobe Conversion source All steps are complete. The status will be updated …" at bounding box center [784, 376] width 1568 height 752
click at [396, 590] on div "Add another dimension" at bounding box center [400, 588] width 99 height 13
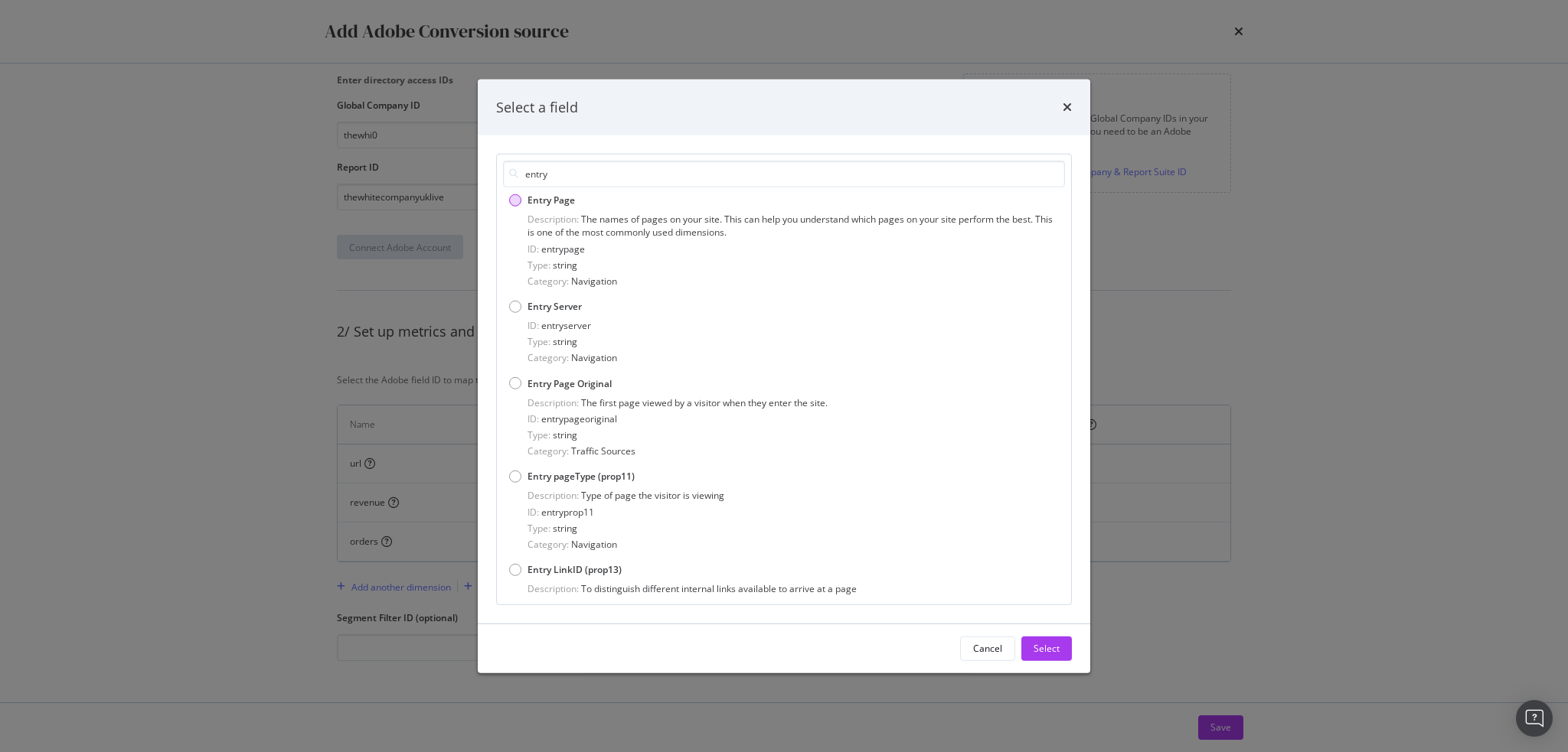
type input "entry"
click at [552, 203] on span "Entry Page" at bounding box center [551, 200] width 47 height 13
click at [1053, 657] on div "Select" at bounding box center [1047, 649] width 26 height 23
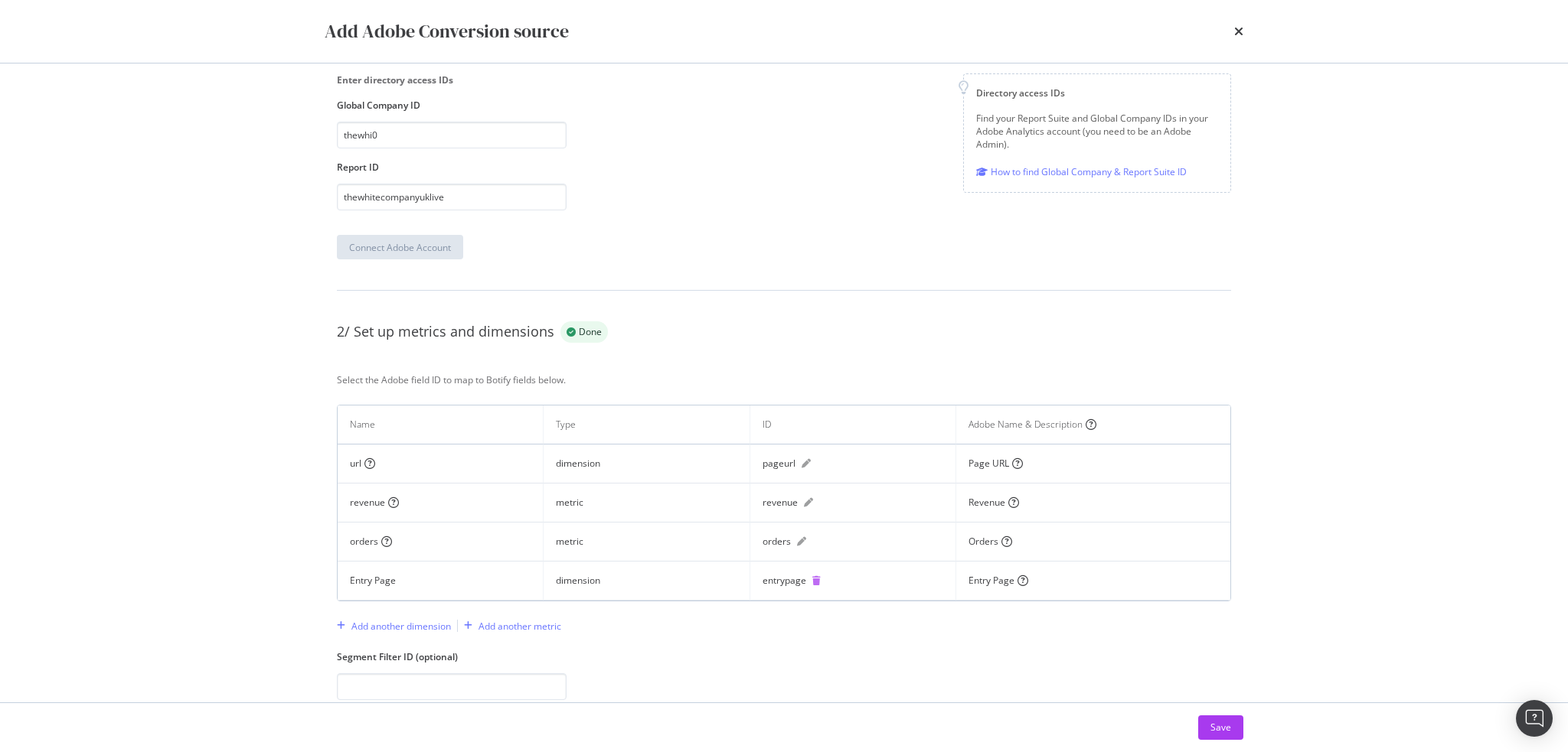
click at [815, 578] on icon "trash" at bounding box center [817, 581] width 8 height 9
click at [267, 603] on div "Add Adobe Conversion source All steps are complete. The status will be updated …" at bounding box center [784, 376] width 1568 height 752
click at [743, 340] on div "2/ Set up metrics and dimensions Done" at bounding box center [784, 332] width 895 height 22
